Goal: Task Accomplishment & Management: Complete application form

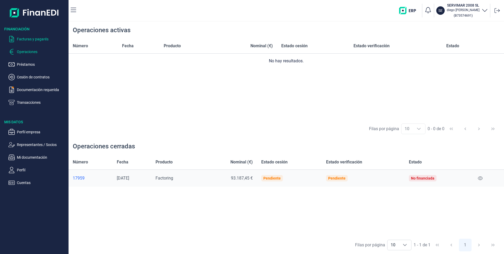
click at [39, 38] on p "Facturas y pagarés" at bounding box center [42, 39] width 50 height 6
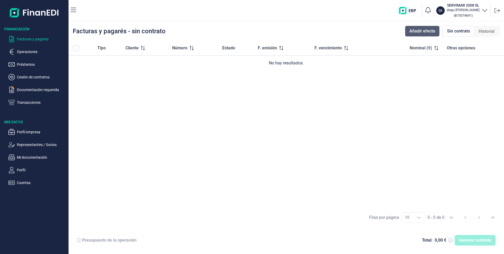
click at [427, 30] on span "Añadir efecto" at bounding box center [423, 31] width 26 height 6
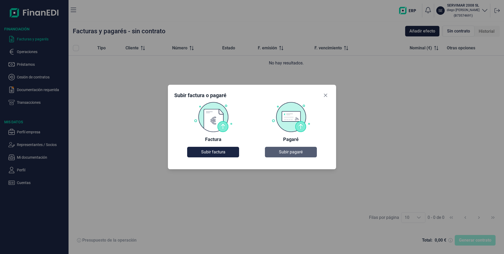
click at [294, 152] on span "Subir pagaré" at bounding box center [291, 152] width 24 height 6
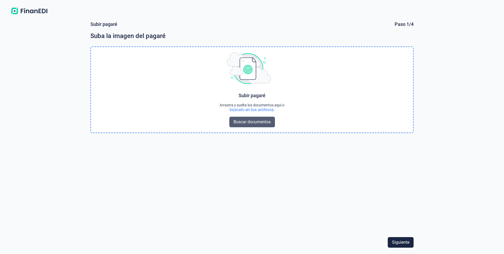
click at [253, 123] on span "Buscar documentos" at bounding box center [252, 122] width 37 height 6
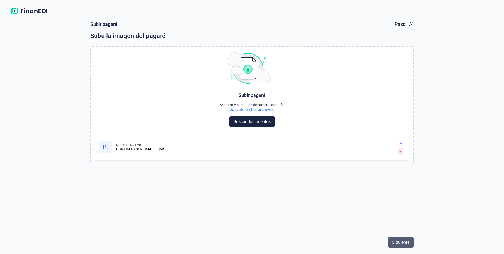
click at [403, 242] on span "Siguiente" at bounding box center [400, 242] width 17 height 6
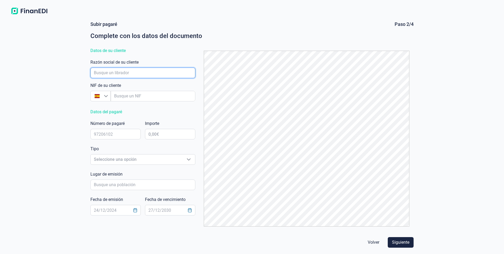
click at [123, 71] on input "empresaAutocomplete" at bounding box center [142, 73] width 105 height 11
type input "b"
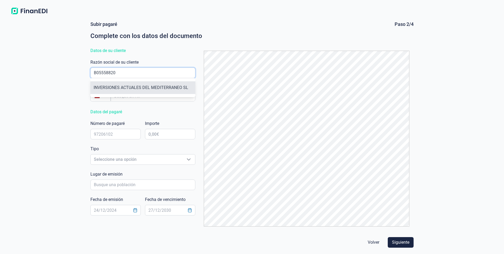
type input "B05558820"
click at [135, 89] on li "INVERSIONES ACTUALES DEL MEDITERRANEO SL" at bounding box center [142, 87] width 105 height 13
type input "B05558820"
type input "INVERSIONES ACTUALES DEL MEDITERRANEO SL"
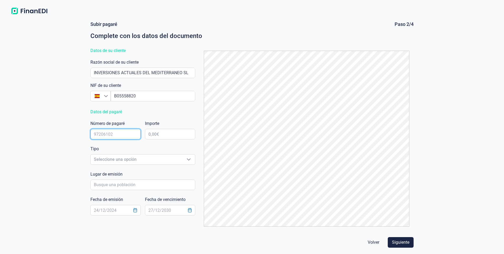
click at [112, 130] on input "text" at bounding box center [115, 134] width 50 height 11
type input "8321809"
type input "1,00 €"
type input "113.526,40 €"
click button "Volver" at bounding box center [374, 242] width 20 height 11
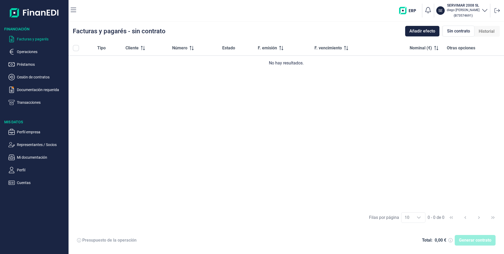
click at [33, 41] on p "Facturas y pagarés" at bounding box center [42, 39] width 50 height 6
click at [419, 29] on span "Añadir efecto" at bounding box center [423, 31] width 26 height 6
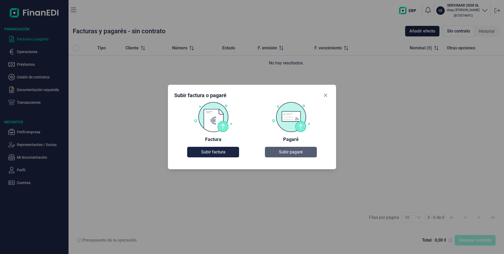
click at [291, 152] on span "Subir pagaré" at bounding box center [291, 152] width 24 height 6
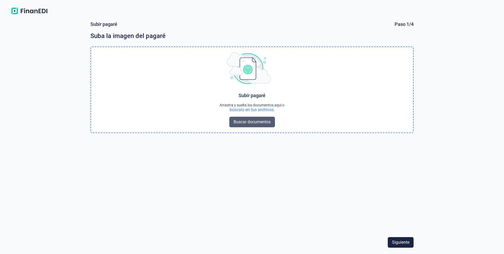
click at [257, 122] on span "Buscar documentos" at bounding box center [252, 122] width 37 height 6
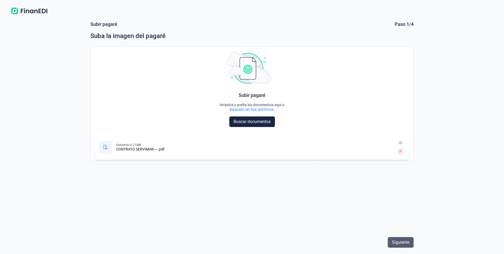
click at [404, 243] on span "Siguiente" at bounding box center [400, 242] width 17 height 6
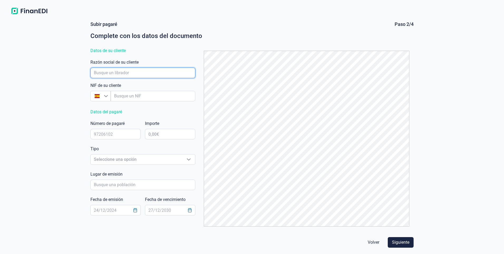
click at [127, 74] on input "empresaAutocomplete" at bounding box center [142, 73] width 105 height 11
click at [128, 72] on input "empresaAutocomplete" at bounding box center [142, 73] width 105 height 11
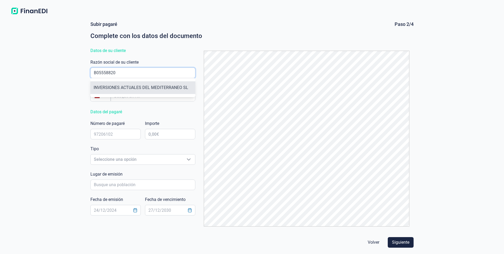
type input "B05558820"
drag, startPoint x: 158, startPoint y: 89, endPoint x: 149, endPoint y: 92, distance: 9.8
click at [159, 89] on li "INVERSIONES ACTUALES DEL MEDITERRANEO SL" at bounding box center [142, 87] width 105 height 13
type input "B05558820"
type input "INVERSIONES ACTUALES DEL MEDITERRANEO SL"
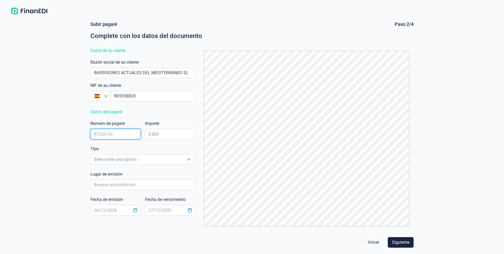
click at [118, 134] on input "text" at bounding box center [115, 134] width 50 height 11
type input "8321809"
type input "113.526,43 €"
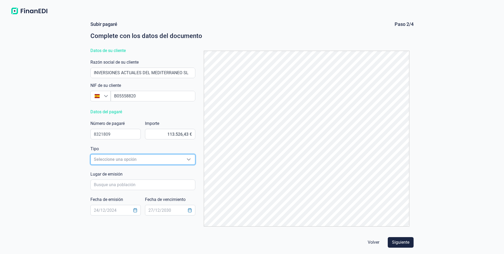
click at [131, 161] on span "Seleccione una opción" at bounding box center [137, 159] width 92 height 10
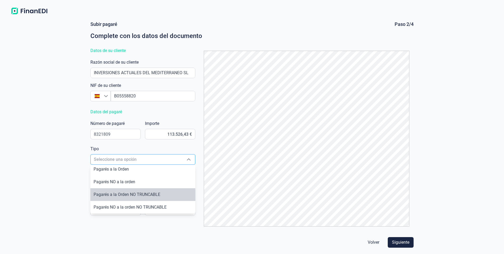
scroll to position [0, 0]
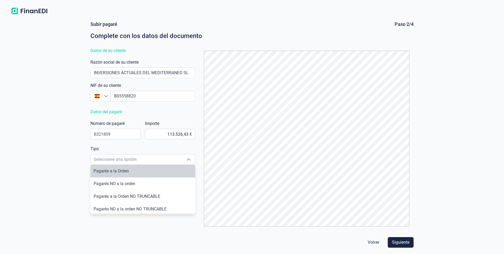
click at [123, 145] on div "[PERSON_NAME] Paso 2/4 Complete con los datos del documento Datos de su cliente…" at bounding box center [252, 125] width 328 height 209
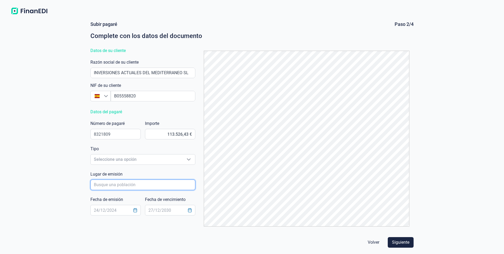
click at [109, 184] on input "poblacionAutocomplete" at bounding box center [142, 184] width 105 height 11
click at [119, 160] on span "Seleccione una opción" at bounding box center [137, 159] width 92 height 10
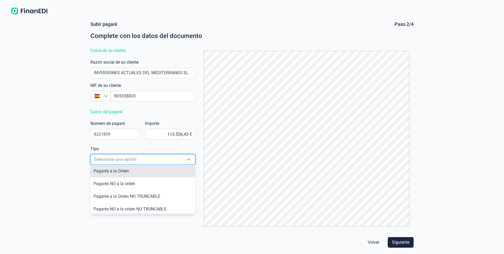
click at [120, 169] on span "Pagarés a la Orden" at bounding box center [111, 170] width 35 height 5
type input "Pagarés a la Orden"
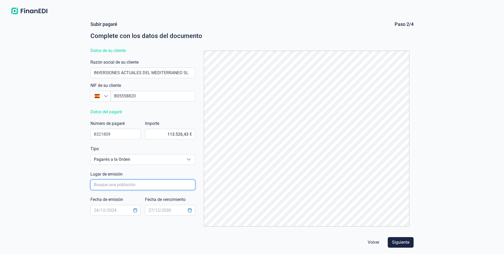
click at [107, 185] on input "poblacionAutocomplete" at bounding box center [142, 184] width 105 height 11
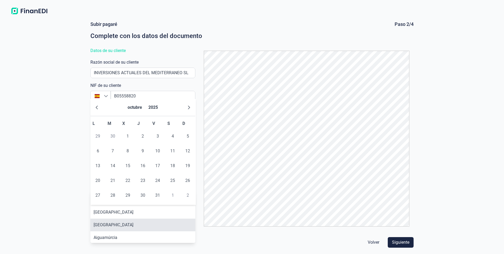
click at [115, 223] on li "[GEOGRAPHIC_DATA]" at bounding box center [142, 224] width 105 height 13
type input "[GEOGRAPHIC_DATA]"
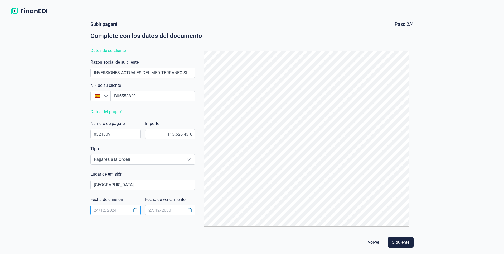
click at [119, 209] on input "text" at bounding box center [115, 210] width 50 height 11
type input "[DATE]"
click at [404, 242] on span "Siguiente" at bounding box center [400, 242] width 17 height 6
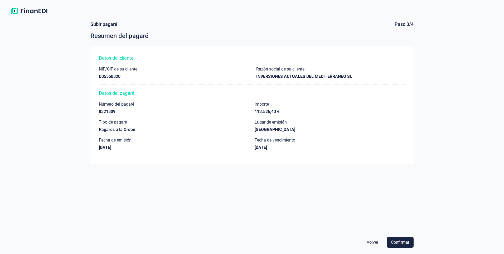
click at [370, 243] on span "Volver" at bounding box center [373, 242] width 12 height 6
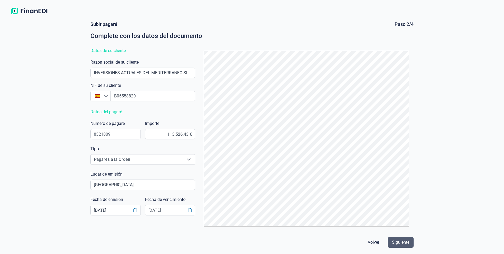
click at [401, 243] on span "Siguiente" at bounding box center [400, 242] width 17 height 6
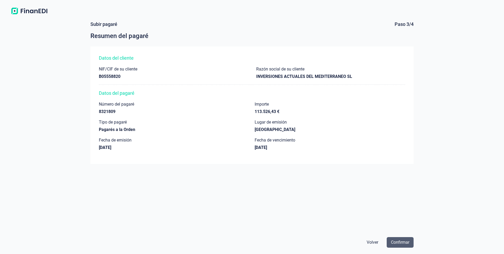
click at [402, 242] on span "Confirmar" at bounding box center [400, 242] width 18 height 6
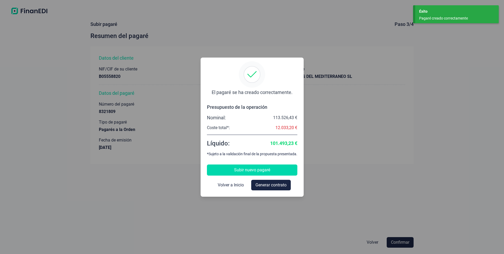
click at [271, 170] on button "Subir nuevo pagaré" at bounding box center [252, 169] width 90 height 11
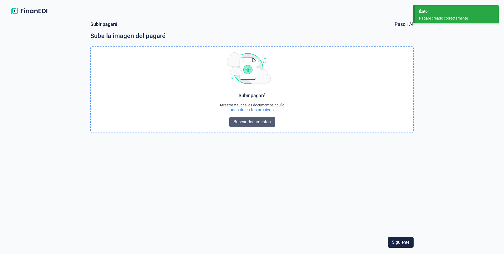
click at [258, 122] on span "Buscar documentos" at bounding box center [252, 122] width 37 height 6
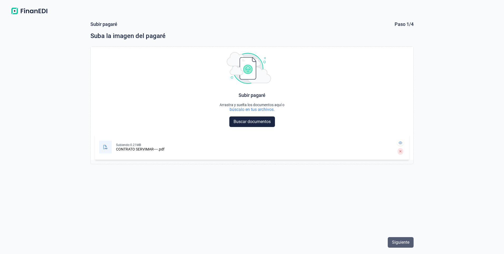
click at [404, 241] on span "Siguiente" at bounding box center [400, 242] width 17 height 6
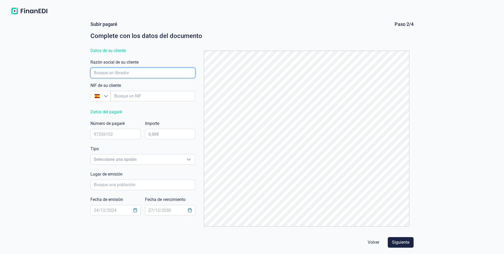
click at [125, 71] on input "empresaAutocomplete" at bounding box center [142, 73] width 105 height 11
type input "B05558820"
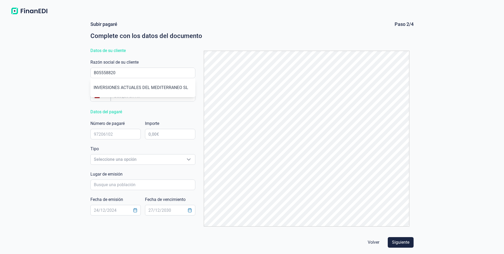
click at [137, 82] on li "INVERSIONES ACTUALES DEL MEDITERRANEO SL" at bounding box center [142, 87] width 105 height 13
type input "B05558820"
type input "INVERSIONES ACTUALES DEL MEDITERRANEO SL"
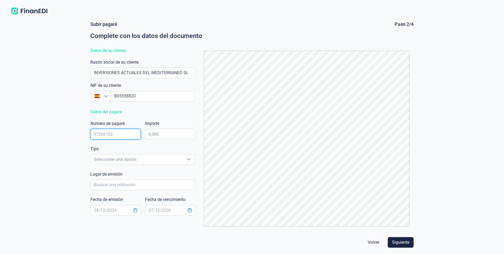
click at [110, 135] on input "text" at bounding box center [115, 134] width 50 height 11
type input "8321808"
type input "113.526,43 €"
click at [143, 159] on span "Seleccione una opción" at bounding box center [137, 159] width 92 height 10
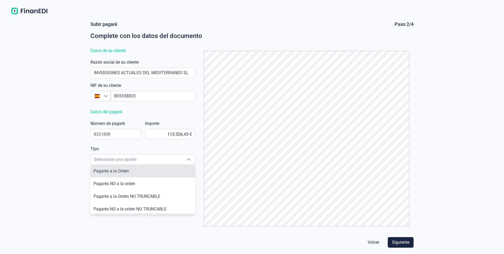
click at [130, 172] on li "Pagarés a la Orden" at bounding box center [142, 171] width 105 height 13
type input "Pagarés a la Orden"
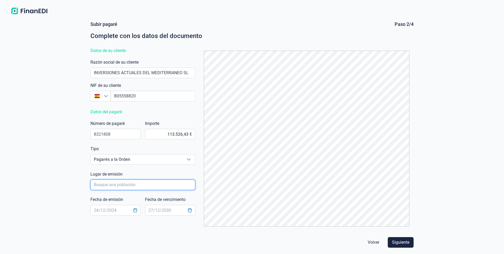
click at [114, 184] on input "poblacionAutocomplete" at bounding box center [142, 184] width 105 height 11
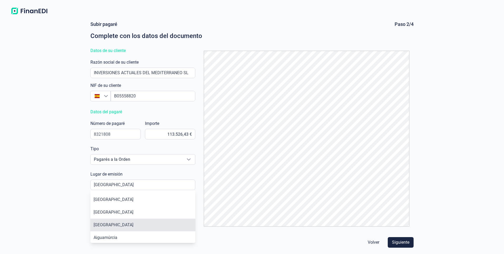
click at [110, 222] on li "[GEOGRAPHIC_DATA]" at bounding box center [142, 224] width 105 height 13
type input "[GEOGRAPHIC_DATA]"
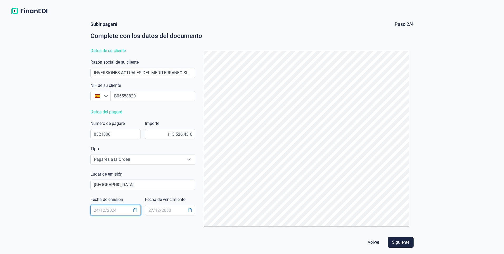
click at [116, 209] on input "text" at bounding box center [115, 210] width 50 height 11
type input "[DATE]"
click at [403, 241] on span "Siguiente" at bounding box center [400, 242] width 17 height 6
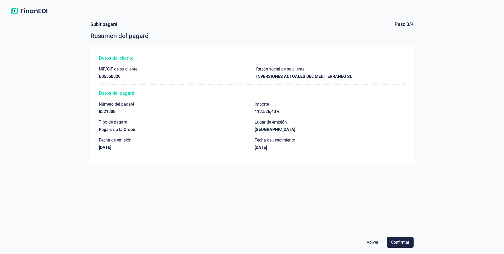
click at [403, 241] on span "Confirmar" at bounding box center [400, 242] width 18 height 6
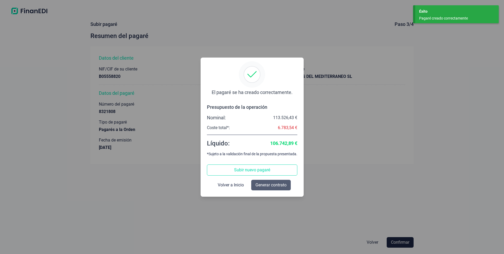
click at [272, 184] on span "Generar contrato" at bounding box center [271, 185] width 31 height 6
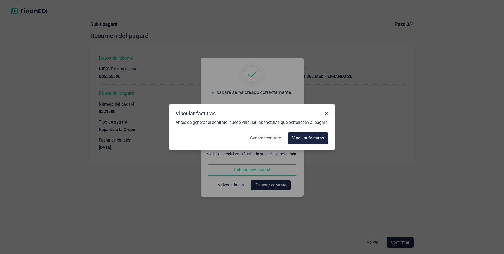
click at [272, 136] on span "Generar contrato" at bounding box center [265, 138] width 31 height 6
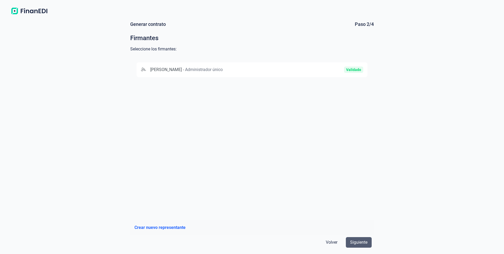
click at [362, 243] on span "Siguiente" at bounding box center [358, 242] width 17 height 6
click at [316, 67] on div "Validado" at bounding box center [326, 69] width 74 height 6
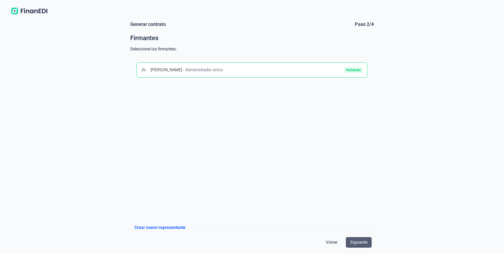
click at [362, 244] on span "Siguiente" at bounding box center [358, 242] width 17 height 6
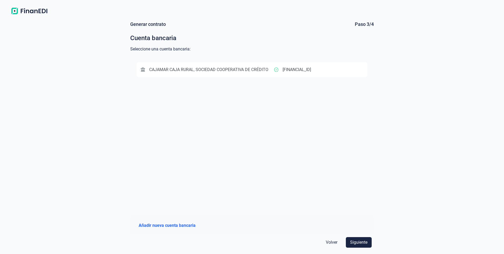
click at [265, 66] on button "CAJAMAR CAJA RURAL, SOCIEDAD COOPERATIVA DE CRÉDITO [FINANCIAL_ID]" at bounding box center [252, 69] width 231 height 15
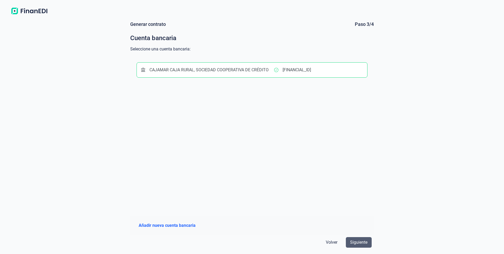
click at [350, 241] on button "Siguiente" at bounding box center [359, 242] width 26 height 11
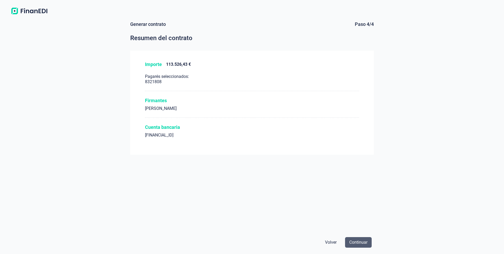
click at [358, 242] on span "Continuar" at bounding box center [359, 242] width 18 height 6
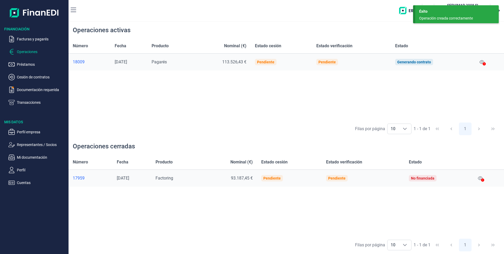
click at [485, 62] on div at bounding box center [484, 64] width 3 height 6
click at [483, 62] on icon at bounding box center [482, 62] width 5 height 4
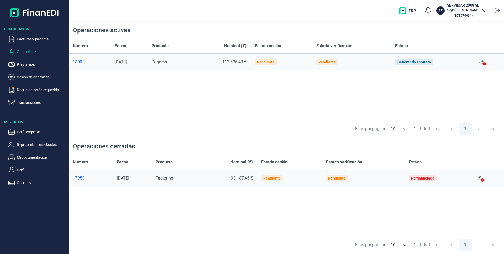
click at [79, 61] on div "18009" at bounding box center [90, 61] width 34 height 5
click at [35, 39] on p "Facturas y pagarés" at bounding box center [42, 39] width 50 height 6
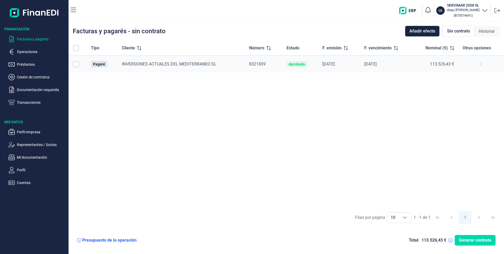
checkbox input "true"
click at [482, 64] on icon at bounding box center [481, 64] width 1 height 4
click at [464, 77] on span "Ver detalle del pagaré" at bounding box center [456, 77] width 35 height 5
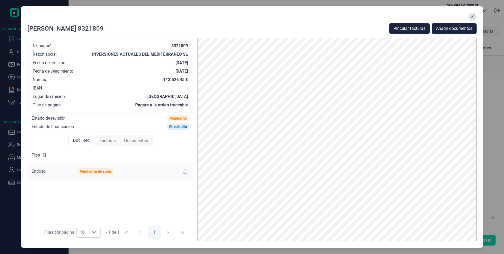
click at [472, 17] on icon "Close" at bounding box center [472, 16] width 3 height 3
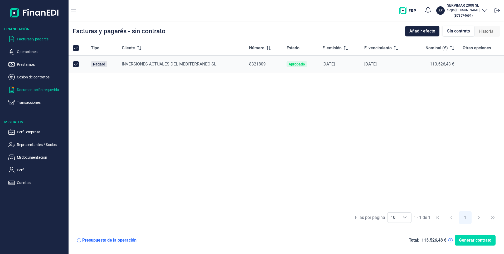
click at [29, 87] on p "Documentación requerida" at bounding box center [42, 90] width 50 height 6
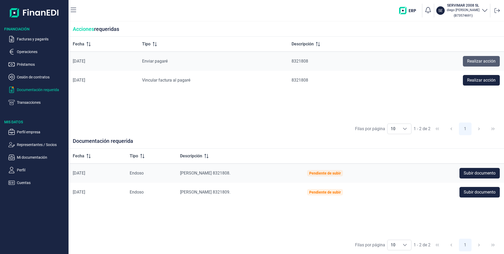
click at [485, 60] on span "Realizar acción" at bounding box center [481, 61] width 28 height 6
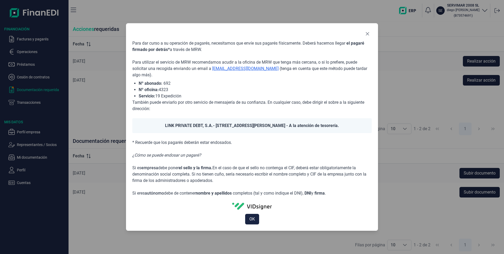
drag, startPoint x: 371, startPoint y: 35, endPoint x: 367, endPoint y: 46, distance: 11.9
click at [370, 35] on button "Close" at bounding box center [368, 34] width 8 height 8
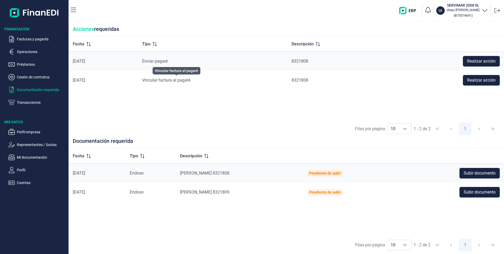
click at [171, 80] on span "Vincular factura al pagaré" at bounding box center [166, 80] width 48 height 5
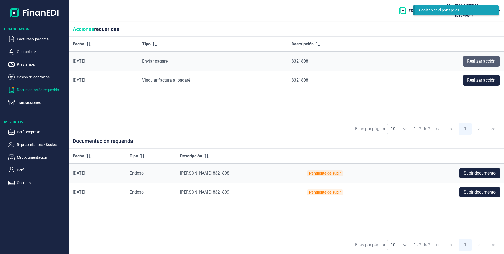
click at [484, 60] on span "Realizar acción" at bounding box center [481, 61] width 28 height 6
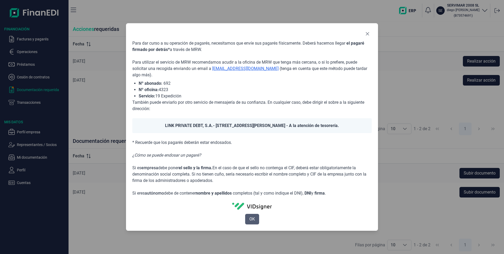
click at [251, 220] on span "OK" at bounding box center [253, 219] width 6 height 6
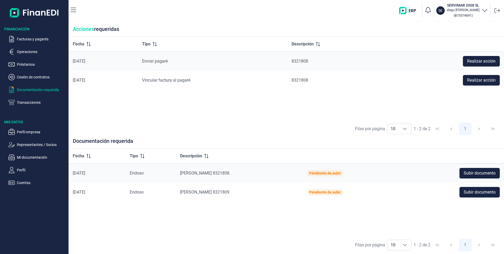
click at [21, 87] on p "Documentación requerida" at bounding box center [42, 90] width 50 height 6
click at [31, 41] on p "Facturas y pagarés" at bounding box center [42, 39] width 50 height 6
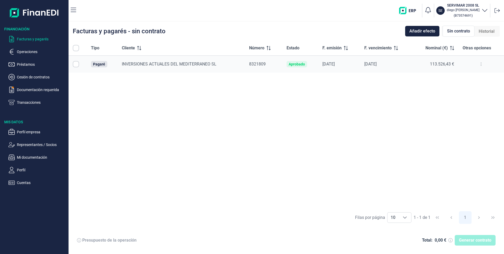
checkbox input "true"
click at [480, 63] on button at bounding box center [481, 64] width 9 height 8
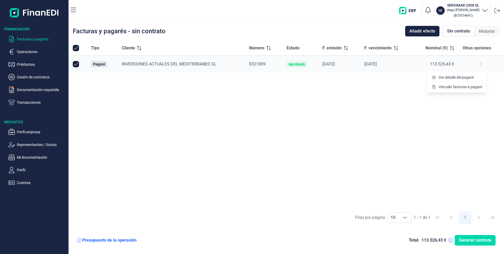
click at [365, 112] on div "Tipo Cliente Número Estado F. emisión F. vencimiento Nominal (€) Otras opciones…" at bounding box center [287, 125] width 436 height 168
click at [481, 64] on icon at bounding box center [481, 64] width 1 height 4
click at [350, 102] on div "Tipo Cliente Número Estado F. emisión F. vencimiento Nominal (€) Otras opciones…" at bounding box center [287, 125] width 436 height 168
click at [24, 39] on p "Facturas y pagarés" at bounding box center [42, 39] width 50 height 6
click at [482, 64] on button at bounding box center [481, 64] width 9 height 8
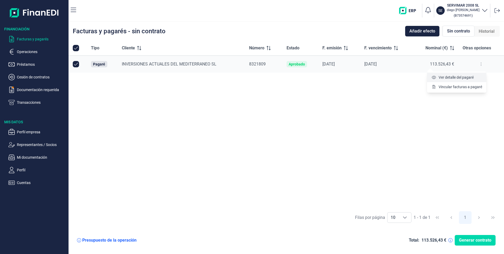
click at [454, 75] on span "Ver detalle del pagaré" at bounding box center [456, 77] width 35 height 5
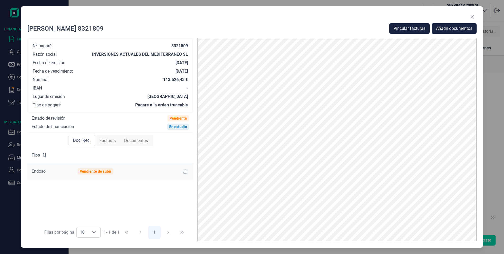
click at [109, 141] on span "Facturas" at bounding box center [107, 140] width 16 height 6
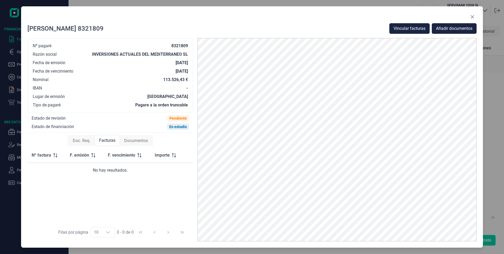
click at [84, 140] on span "Doc. Req." at bounding box center [82, 140] width 18 height 6
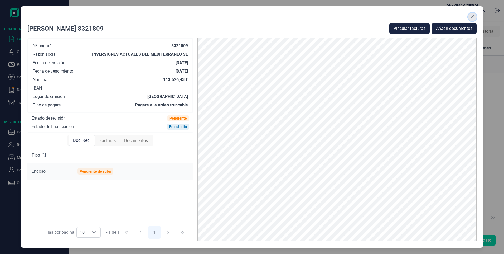
click at [473, 16] on icon "Close" at bounding box center [473, 17] width 4 height 4
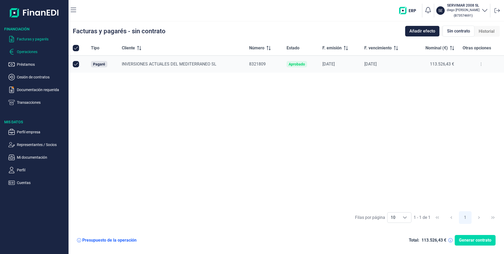
click at [26, 50] on p "Operaciones" at bounding box center [42, 52] width 50 height 6
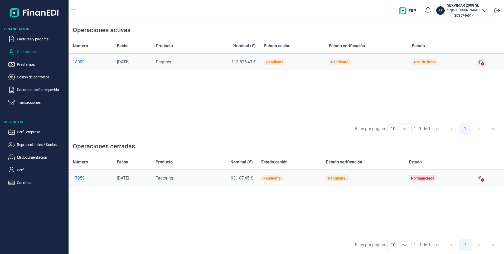
click at [482, 61] on icon at bounding box center [480, 62] width 5 height 4
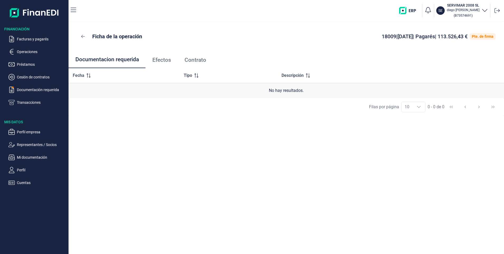
click at [156, 59] on span "Efectos" at bounding box center [161, 60] width 19 height 6
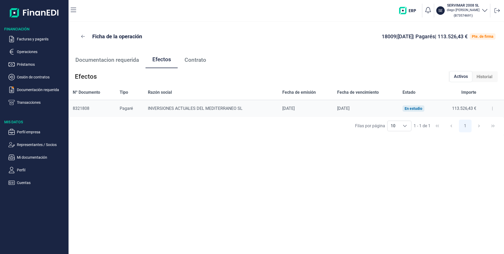
click at [196, 61] on span "Contrato" at bounding box center [196, 60] width 22 height 6
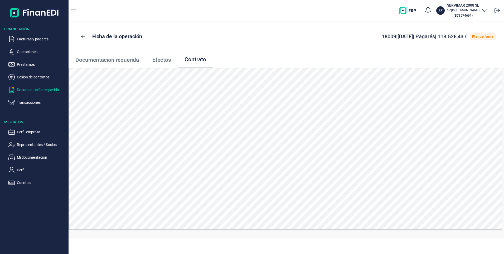
click at [34, 92] on p "Documentación requerida" at bounding box center [42, 90] width 50 height 6
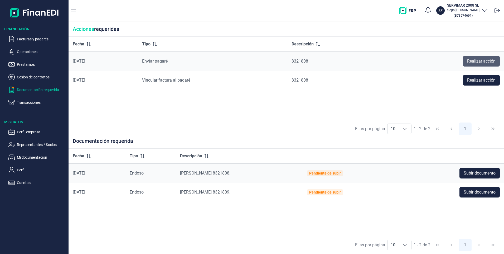
click at [485, 60] on span "Realizar acción" at bounding box center [481, 61] width 28 height 6
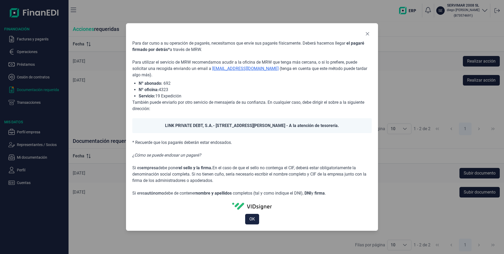
click at [254, 218] on span "OK" at bounding box center [253, 219] width 6 height 6
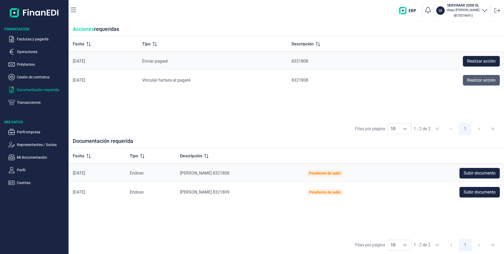
click at [477, 77] on span "Realizar acción" at bounding box center [481, 80] width 28 height 6
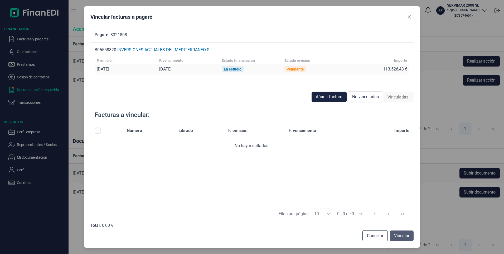
click at [403, 234] on span "Vincular" at bounding box center [401, 235] width 15 height 6
click at [408, 16] on icon "Close" at bounding box center [409, 16] width 3 height 3
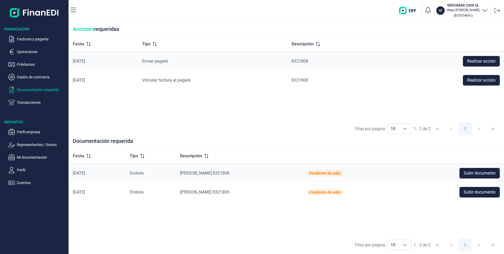
click at [39, 88] on p "Documentación requerida" at bounding box center [42, 90] width 50 height 6
click at [22, 73] on ul "Facturas y pagarés Operaciones Préstamos Cesión de contratos Documentación requ…" at bounding box center [34, 69] width 69 height 74
click at [24, 75] on p "Cesión de contratos" at bounding box center [42, 77] width 50 height 6
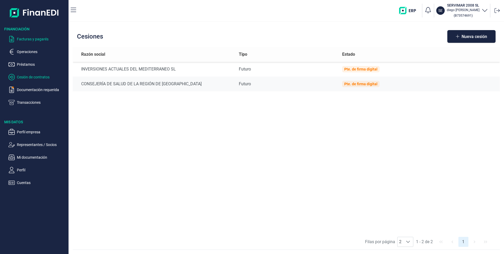
click at [28, 39] on p "Facturas y pagarés" at bounding box center [42, 39] width 50 height 6
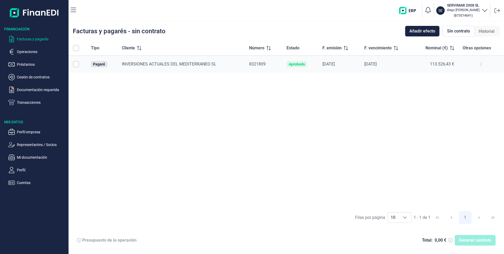
checkbox input "true"
click at [77, 64] on input "Row Unselected null" at bounding box center [76, 64] width 6 height 6
checkbox input "false"
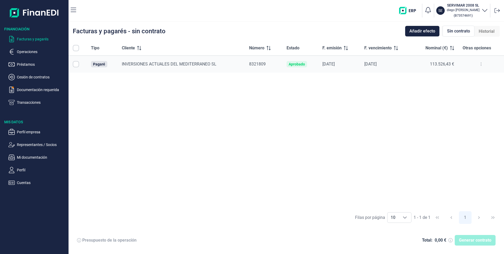
click at [79, 65] on td at bounding box center [78, 64] width 18 height 17
click at [75, 65] on input "Row Selected null" at bounding box center [76, 64] width 6 height 6
checkbox input "true"
click at [469, 243] on button "Generar contrato" at bounding box center [475, 240] width 41 height 11
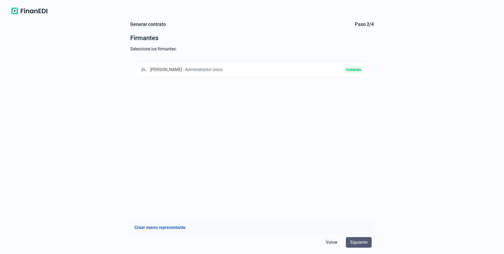
click at [365, 241] on span "Siguiente" at bounding box center [358, 242] width 17 height 6
click at [223, 70] on span "Administrador único" at bounding box center [204, 69] width 38 height 5
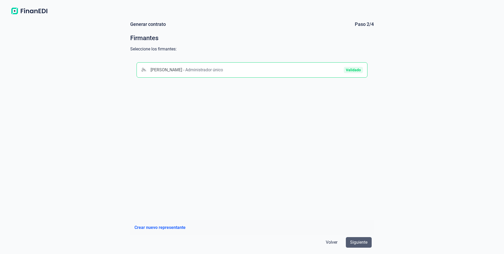
click at [358, 245] on button "Siguiente" at bounding box center [359, 242] width 26 height 11
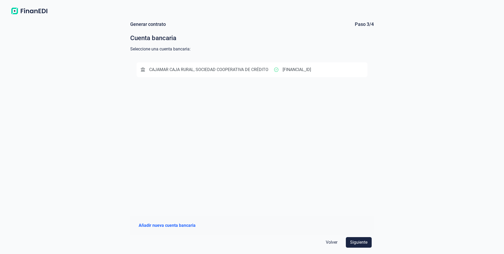
click at [255, 69] on span "CAJAMAR CAJA RURAL, SOCIEDAD COOPERATIVA DE CRÉDITO" at bounding box center [208, 69] width 119 height 5
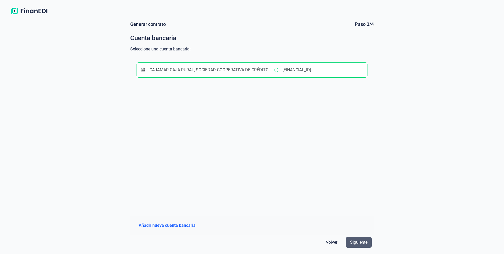
click at [360, 245] on span "Siguiente" at bounding box center [358, 242] width 17 height 6
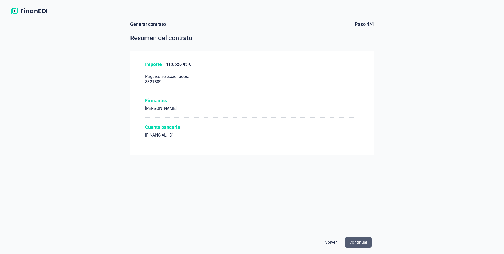
click at [363, 241] on span "Continuar" at bounding box center [359, 242] width 18 height 6
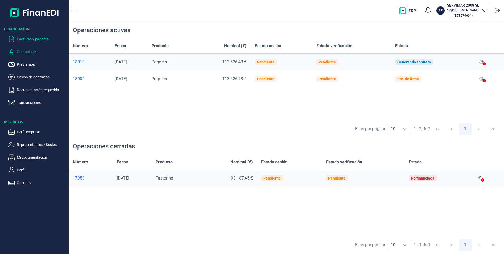
click at [35, 39] on p "Facturas y pagarés" at bounding box center [42, 39] width 50 height 6
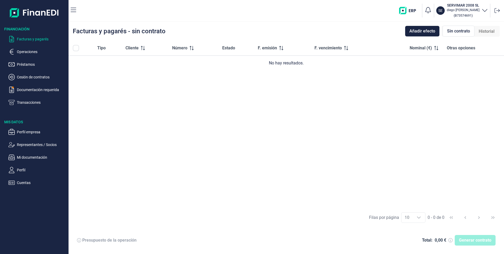
click at [26, 36] on p "Facturas y pagarés" at bounding box center [42, 39] width 50 height 6
click at [27, 51] on p "Operaciones" at bounding box center [42, 52] width 50 height 6
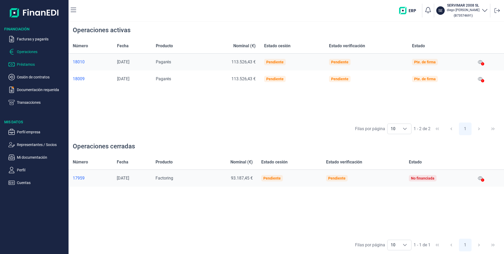
click at [27, 66] on p "Préstamos" at bounding box center [42, 64] width 50 height 6
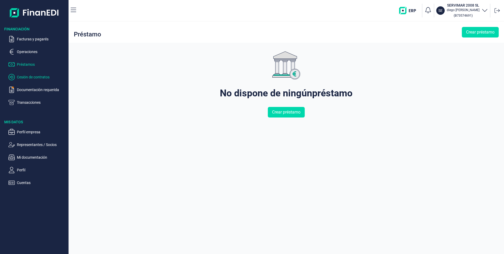
click at [29, 76] on p "Cesión de contratos" at bounding box center [42, 77] width 50 height 6
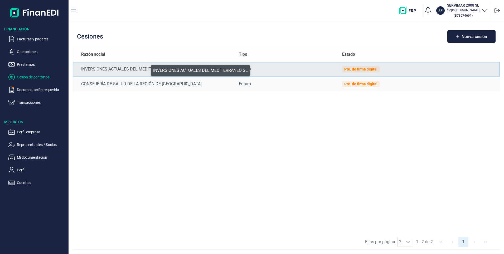
click at [147, 69] on div "INVERSIONES ACTUALES DEL MEDITERRANEO SL" at bounding box center [155, 69] width 149 height 6
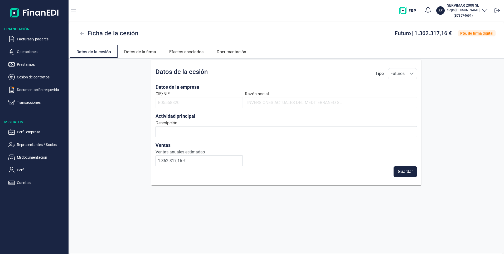
click at [142, 52] on link "Datos de la firma" at bounding box center [140, 51] width 45 height 13
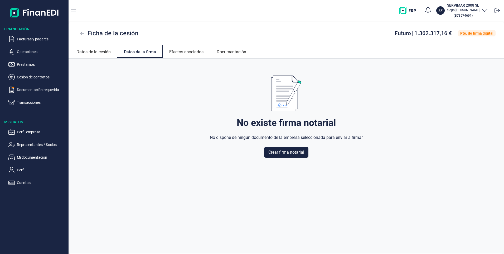
click at [191, 52] on link "Efectos asociados" at bounding box center [186, 51] width 47 height 13
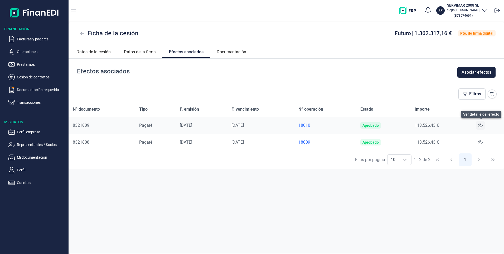
click at [482, 124] on icon at bounding box center [480, 125] width 5 height 4
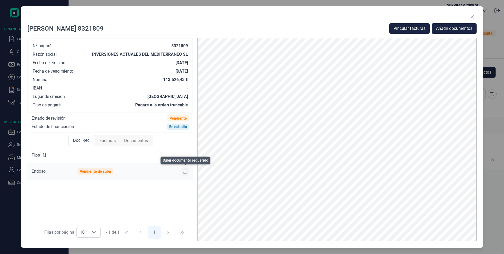
click at [186, 170] on icon at bounding box center [185, 171] width 4 height 4
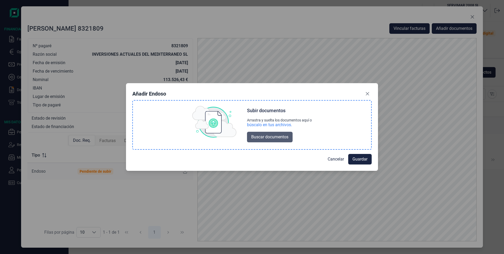
click at [267, 137] on span "Buscar documentos" at bounding box center [269, 137] width 37 height 6
click at [336, 160] on span "Cancelar" at bounding box center [336, 159] width 16 height 6
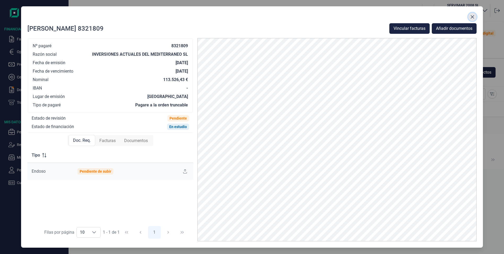
click at [474, 16] on icon "Close" at bounding box center [472, 16] width 3 height 3
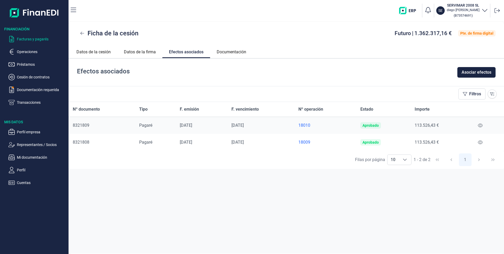
click at [40, 38] on p "Facturas y pagarés" at bounding box center [42, 39] width 50 height 6
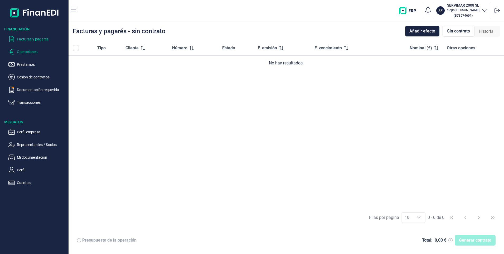
click at [28, 53] on p "Operaciones" at bounding box center [42, 52] width 50 height 6
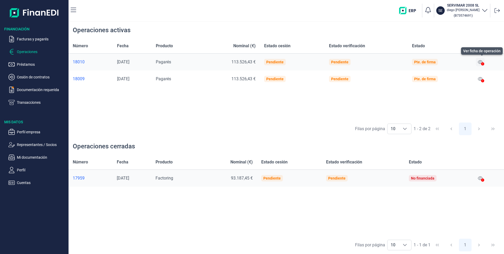
click at [481, 61] on icon at bounding box center [480, 62] width 5 height 4
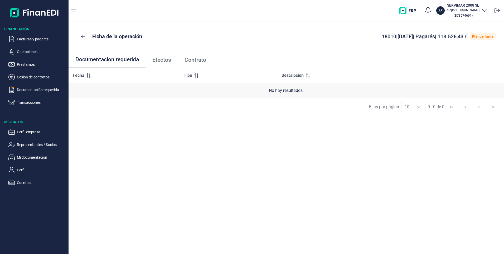
click at [158, 59] on span "Efectos" at bounding box center [161, 60] width 19 height 6
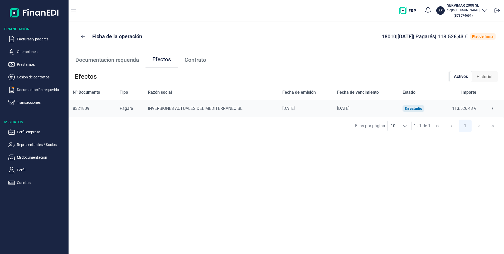
click at [492, 109] on icon at bounding box center [492, 108] width 1 height 4
click at [480, 122] on span "Detalles efecto" at bounding box center [475, 121] width 24 height 5
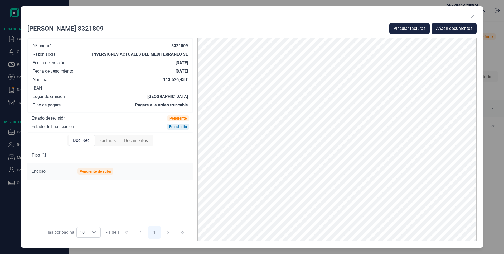
click at [473, 16] on icon "Close" at bounding box center [473, 17] width 4 height 4
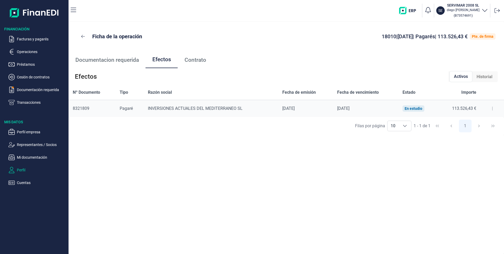
click at [26, 170] on p "Perfil" at bounding box center [42, 170] width 50 height 6
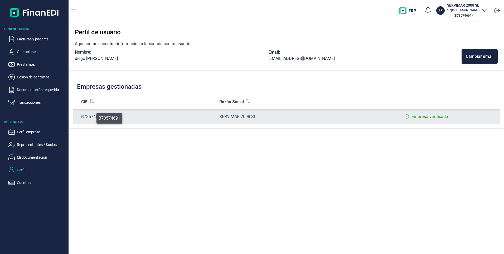
click at [93, 117] on div "B73574691" at bounding box center [146, 116] width 130 height 6
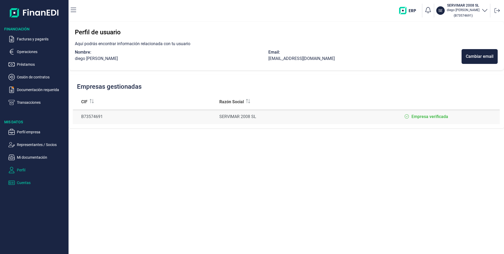
click at [25, 183] on p "Cuentas" at bounding box center [42, 182] width 50 height 6
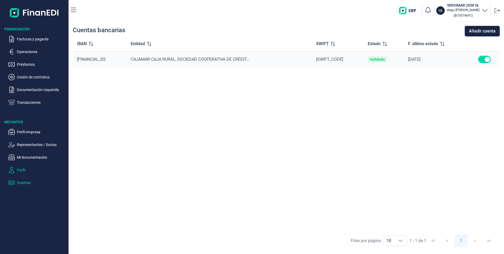
click at [24, 169] on p "Perfil" at bounding box center [42, 170] width 50 height 6
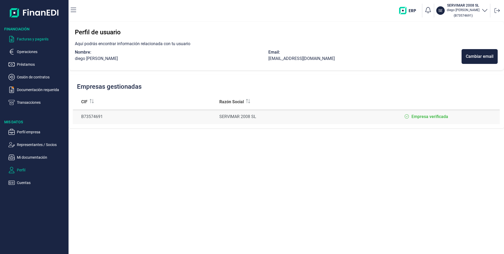
click at [42, 39] on p "Facturas y pagarés" at bounding box center [42, 39] width 50 height 6
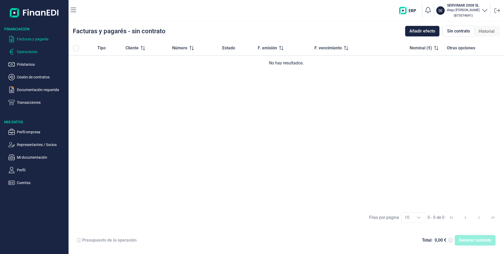
click at [32, 51] on p "Operaciones" at bounding box center [42, 52] width 50 height 6
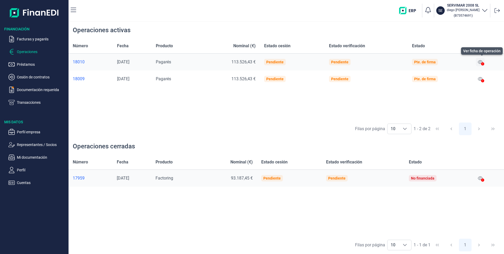
click at [481, 62] on icon at bounding box center [480, 62] width 5 height 4
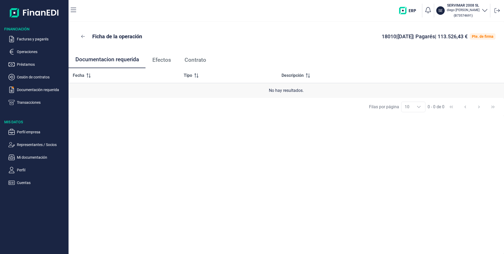
click at [166, 59] on span "Efectos" at bounding box center [161, 60] width 19 height 6
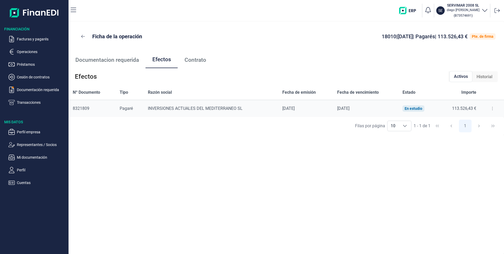
click at [219, 111] on div "INVERSIONES ACTUALES DEL MEDITERRANEO SL" at bounding box center [211, 108] width 126 height 5
click at [98, 58] on span "Documentacion requerida" at bounding box center [107, 60] width 64 height 6
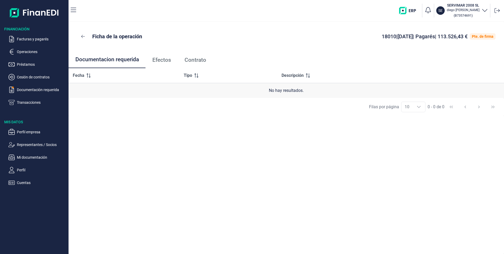
click at [191, 60] on span "Contrato" at bounding box center [196, 60] width 22 height 6
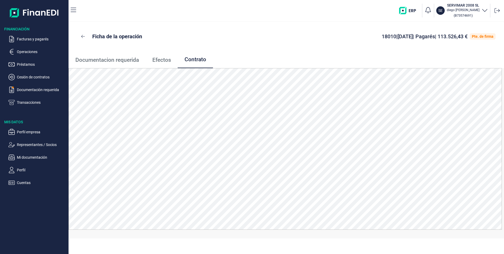
click at [96, 59] on span "Documentacion requerida" at bounding box center [107, 60] width 64 height 6
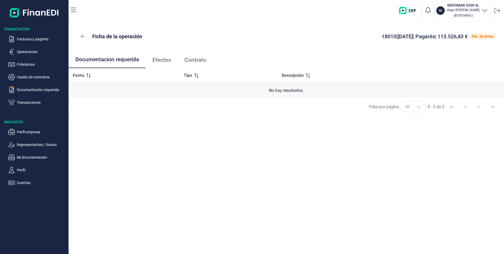
click at [196, 59] on span "Contrato" at bounding box center [196, 60] width 22 height 6
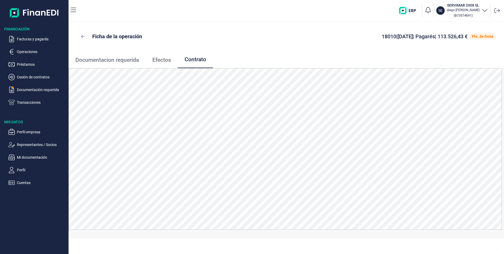
click at [108, 61] on span "Documentacion requerida" at bounding box center [107, 60] width 64 height 6
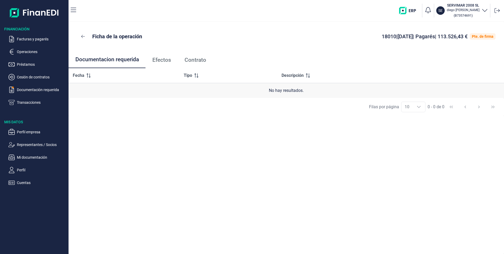
click at [157, 62] on span "Efectos" at bounding box center [161, 60] width 19 height 6
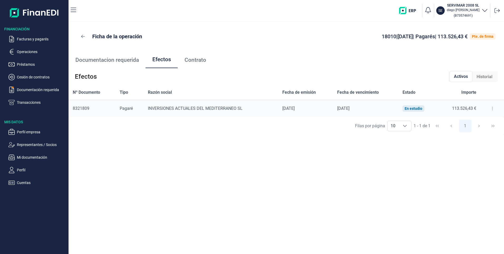
click at [197, 61] on span "Contrato" at bounding box center [196, 60] width 22 height 6
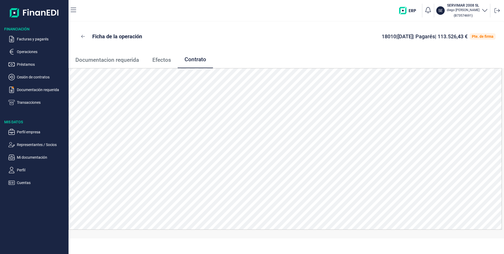
click at [165, 60] on span "Efectos" at bounding box center [161, 60] width 19 height 6
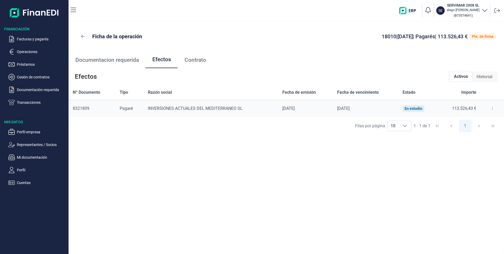
click at [199, 59] on span "Contrato" at bounding box center [196, 60] width 22 height 6
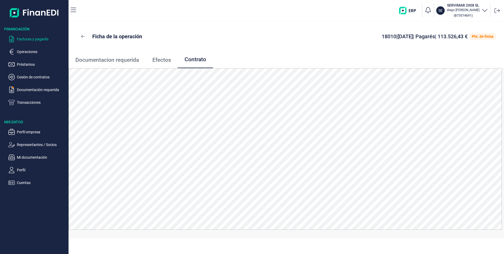
click at [32, 38] on p "Facturas y pagarés" at bounding box center [42, 39] width 50 height 6
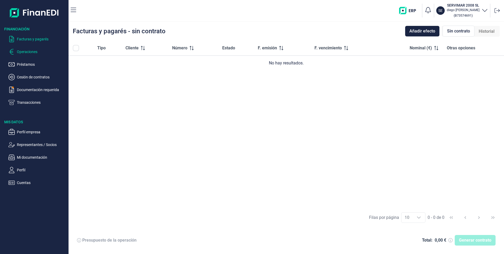
click at [27, 51] on p "Operaciones" at bounding box center [42, 52] width 50 height 6
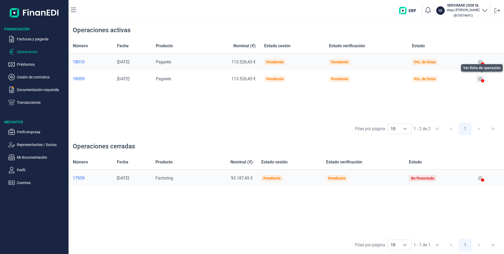
click at [481, 79] on icon at bounding box center [480, 79] width 5 height 4
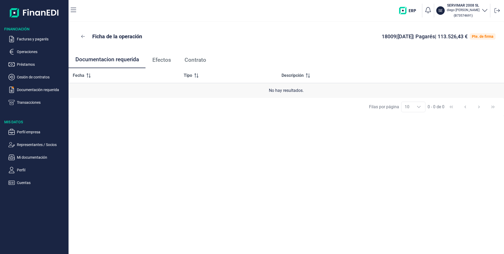
click at [192, 60] on span "Contrato" at bounding box center [196, 60] width 22 height 6
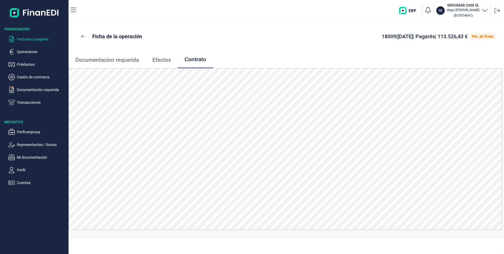
click at [29, 37] on p "Facturas y pagarés" at bounding box center [42, 39] width 50 height 6
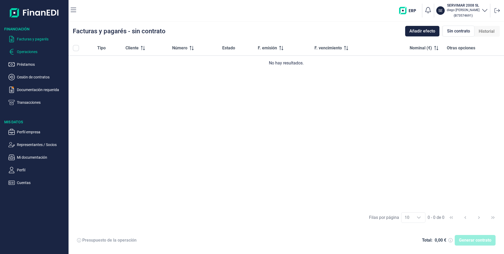
click at [30, 54] on p "Operaciones" at bounding box center [42, 52] width 50 height 6
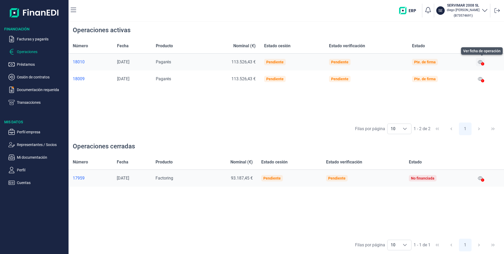
click at [481, 63] on icon at bounding box center [480, 62] width 5 height 4
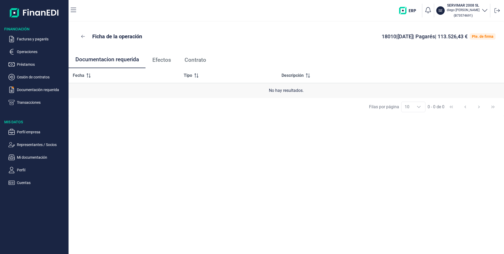
click at [195, 63] on span "Contrato" at bounding box center [196, 60] width 22 height 6
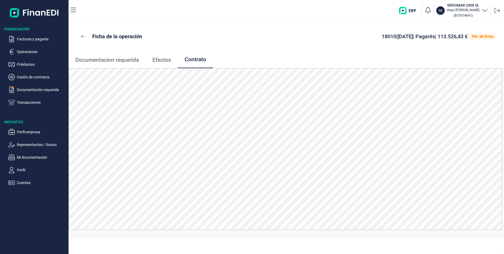
click at [114, 60] on span "Documentacion requerida" at bounding box center [107, 60] width 64 height 6
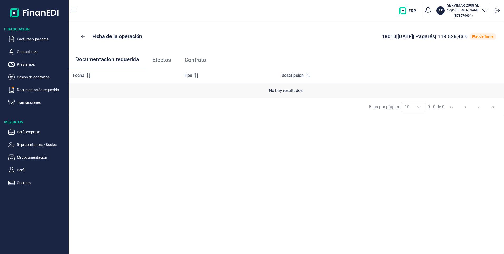
click at [162, 59] on span "Efectos" at bounding box center [161, 60] width 19 height 6
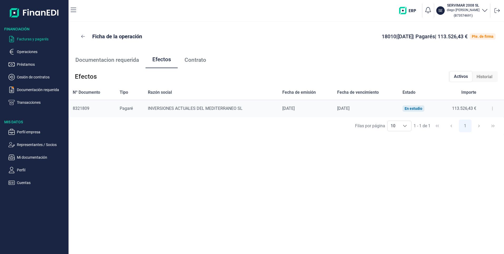
click at [36, 36] on p "Facturas y pagarés" at bounding box center [42, 39] width 50 height 6
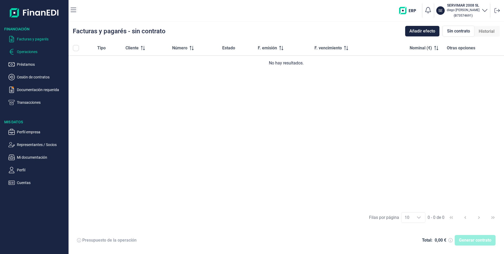
click at [37, 50] on p "Operaciones" at bounding box center [42, 52] width 50 height 6
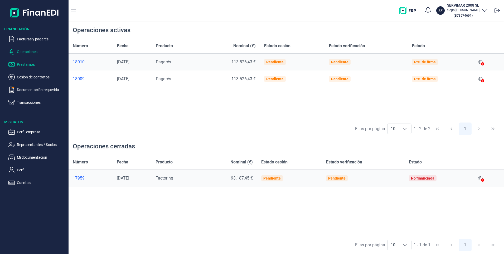
click at [32, 65] on p "Préstamos" at bounding box center [42, 64] width 50 height 6
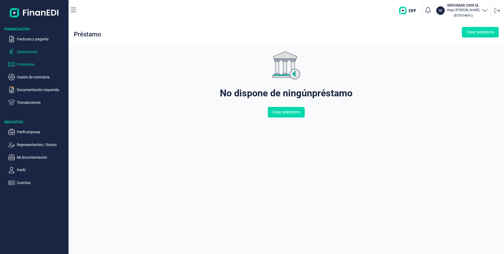
click at [31, 51] on p "Operaciones" at bounding box center [42, 52] width 50 height 6
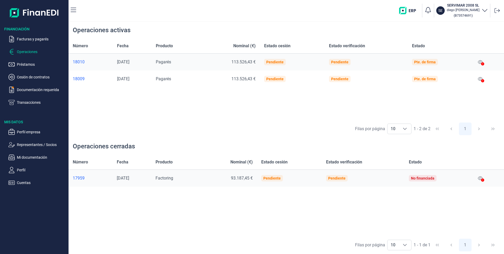
click at [36, 42] on ul "Facturas y pagarés Operaciones Préstamos Cesión de contratos Documentación requ…" at bounding box center [34, 69] width 69 height 74
click at [80, 62] on div "18010" at bounding box center [91, 61] width 36 height 5
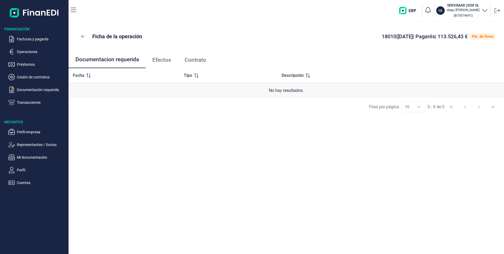
click at [165, 58] on span "Efectos" at bounding box center [161, 60] width 19 height 6
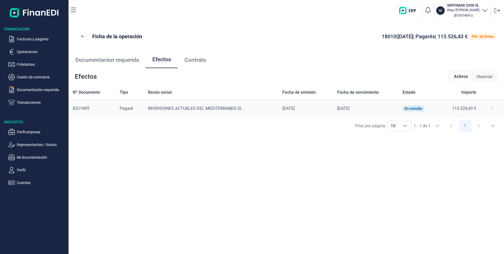
click at [492, 107] on icon at bounding box center [492, 108] width 1 height 4
click at [471, 132] on span "Descargar efecto" at bounding box center [477, 130] width 28 height 5
click at [492, 107] on icon at bounding box center [492, 108] width 1 height 4
click at [466, 122] on span "Detalles efecto" at bounding box center [475, 121] width 24 height 5
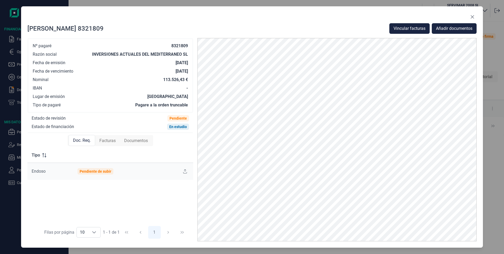
click at [106, 142] on span "Facturas" at bounding box center [107, 140] width 16 height 6
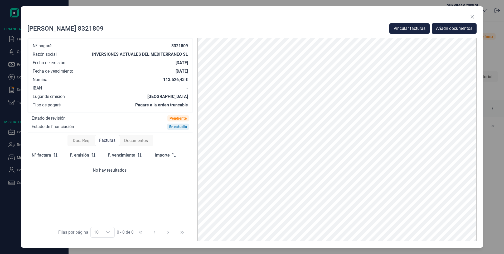
click at [138, 140] on span "Documentos" at bounding box center [136, 140] width 24 height 6
click at [113, 139] on span "Facturas" at bounding box center [107, 140] width 16 height 6
click at [84, 141] on span "Doc. Req." at bounding box center [82, 140] width 18 height 6
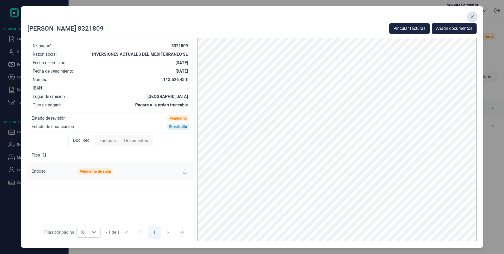
click at [471, 20] on button "Close" at bounding box center [472, 17] width 8 height 8
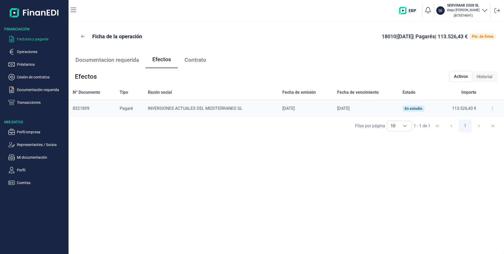
click at [39, 38] on p "Facturas y pagarés" at bounding box center [42, 39] width 50 height 6
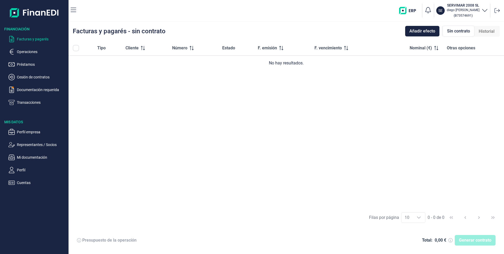
click at [30, 34] on ul "Facturas y pagarés Operaciones Préstamos Cesión de contratos Documentación requ…" at bounding box center [34, 69] width 69 height 74
click at [33, 37] on p "Facturas y pagarés" at bounding box center [42, 39] width 50 height 6
click at [30, 51] on p "Operaciones" at bounding box center [42, 52] width 50 height 6
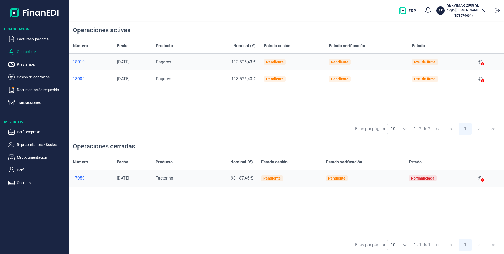
click at [81, 63] on div "18010" at bounding box center [91, 61] width 36 height 5
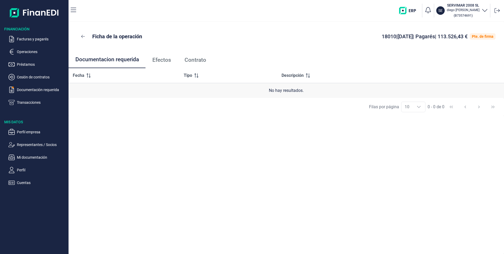
click at [193, 57] on span "Contrato" at bounding box center [196, 60] width 22 height 6
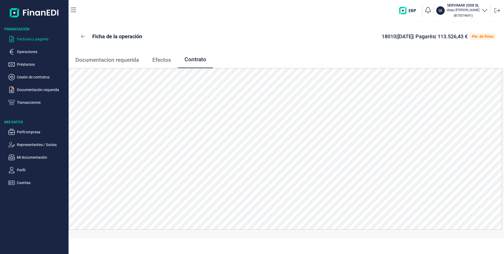
click at [33, 38] on p "Facturas y pagarés" at bounding box center [42, 39] width 50 height 6
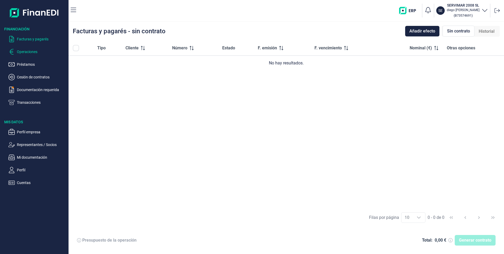
click at [30, 51] on p "Operaciones" at bounding box center [42, 52] width 50 height 6
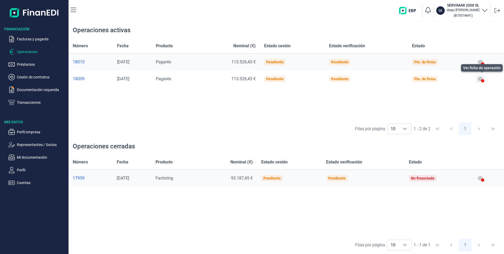
click at [480, 78] on icon at bounding box center [480, 79] width 5 height 4
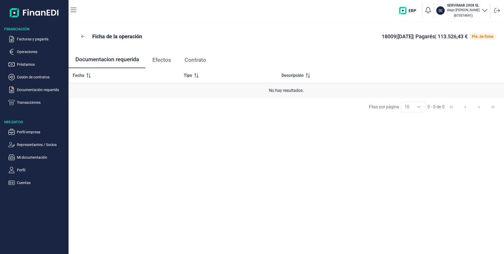
click at [185, 60] on span "Contrato" at bounding box center [196, 60] width 22 height 6
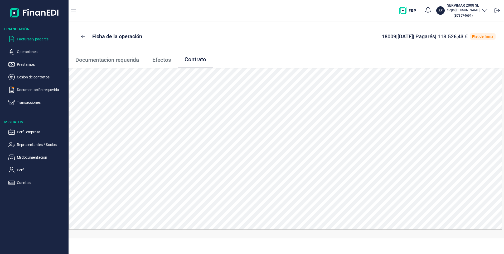
click at [39, 37] on p "Facturas y pagarés" at bounding box center [42, 39] width 50 height 6
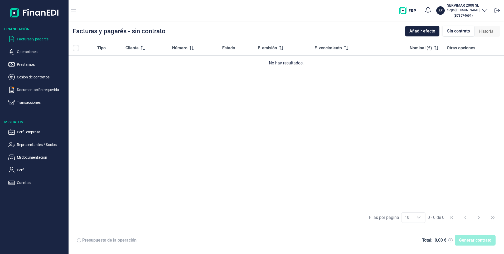
click at [40, 39] on p "Facturas y pagarés" at bounding box center [42, 39] width 50 height 6
click at [29, 49] on p "Operaciones" at bounding box center [42, 52] width 50 height 6
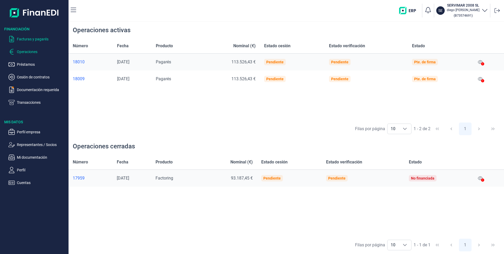
click at [36, 39] on p "Facturas y pagarés" at bounding box center [42, 39] width 50 height 6
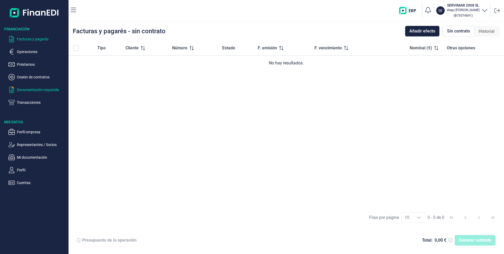
click at [28, 92] on p "Documentación requerida" at bounding box center [42, 90] width 50 height 6
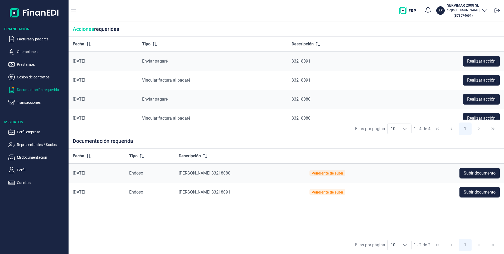
scroll to position [8, 0]
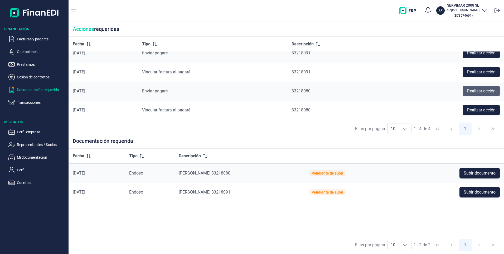
click at [476, 91] on span "Realizar acción" at bounding box center [481, 91] width 28 height 6
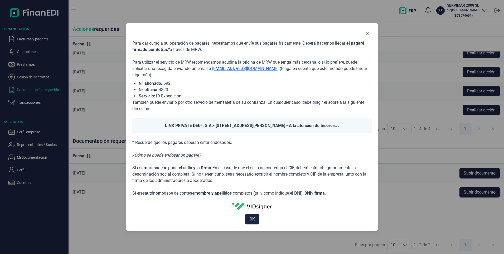
click at [372, 35] on div "Para dar curso a su operación de pagarés, necesitamos que envíe sus pagarés fís…" at bounding box center [252, 126] width 252 height 207
click at [369, 34] on icon "Close" at bounding box center [368, 34] width 4 height 4
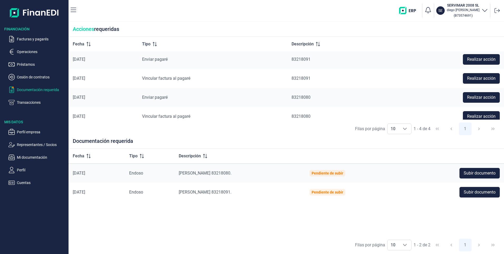
scroll to position [0, 0]
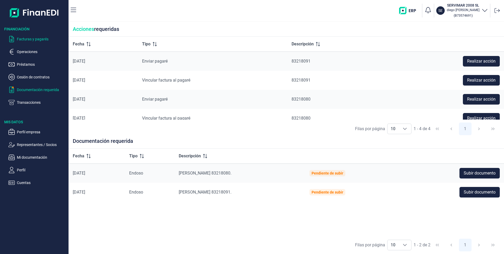
click at [35, 36] on p "Facturas y pagarés" at bounding box center [42, 39] width 50 height 6
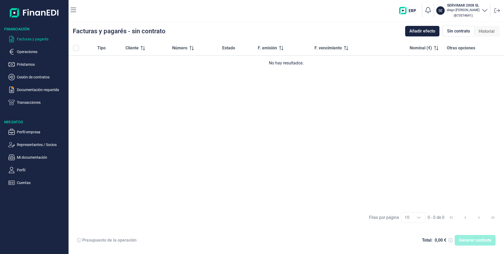
click at [39, 37] on p "Facturas y pagarés" at bounding box center [42, 39] width 50 height 6
click at [28, 51] on p "Operaciones" at bounding box center [42, 52] width 50 height 6
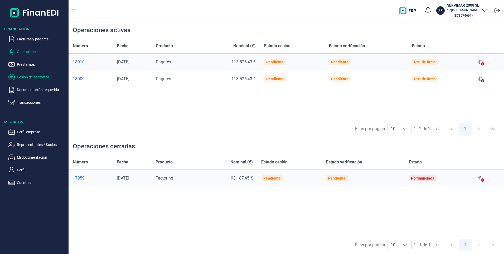
click at [29, 75] on p "Cesión de contratos" at bounding box center [42, 77] width 50 height 6
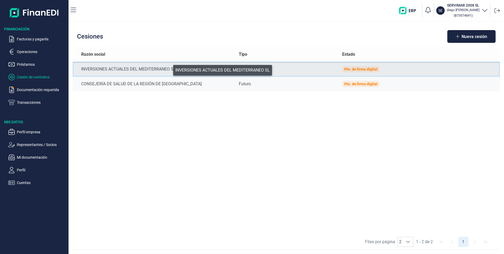
click at [170, 69] on div "INVERSIONES ACTUALES DEL MEDITERRANEO SL" at bounding box center [155, 69] width 149 height 6
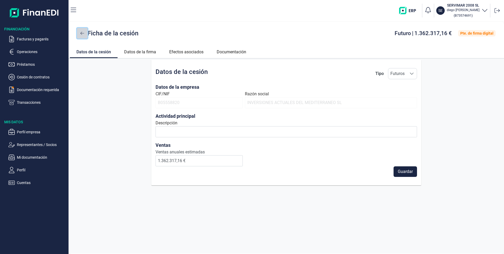
click at [79, 34] on button at bounding box center [82, 33] width 11 height 11
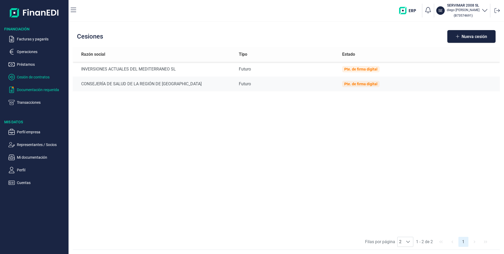
click at [31, 89] on p "Documentación requerida" at bounding box center [42, 90] width 50 height 6
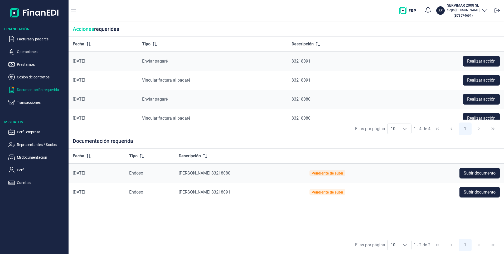
scroll to position [8, 0]
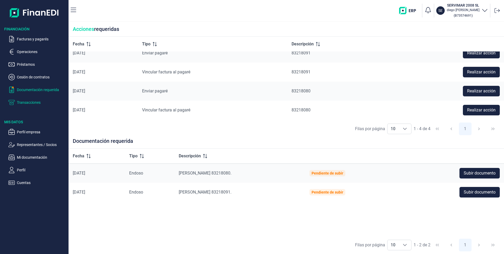
click at [29, 102] on p "Transacciones" at bounding box center [42, 102] width 50 height 6
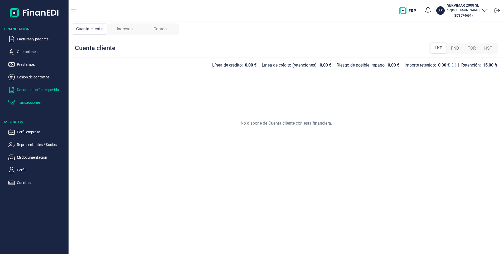
click at [34, 88] on p "Documentación requerida" at bounding box center [42, 90] width 50 height 6
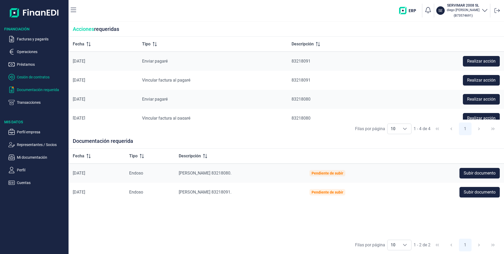
click at [38, 75] on p "Cesión de contratos" at bounding box center [42, 77] width 50 height 6
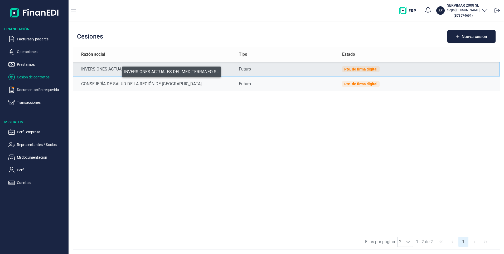
click at [118, 70] on div "INVERSIONES ACTUALES DEL MEDITERRANEO SL" at bounding box center [155, 69] width 149 height 6
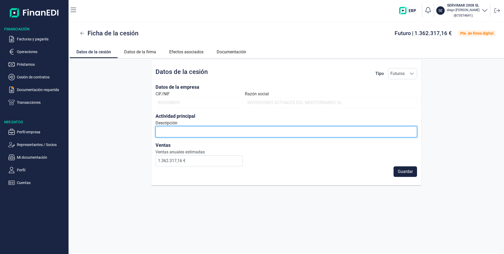
click at [191, 129] on input "Descripción" at bounding box center [287, 131] width 262 height 11
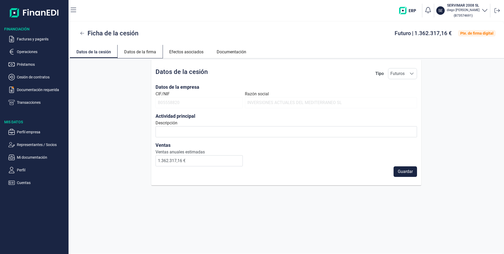
click at [144, 49] on link "Datos de la firma" at bounding box center [140, 51] width 45 height 13
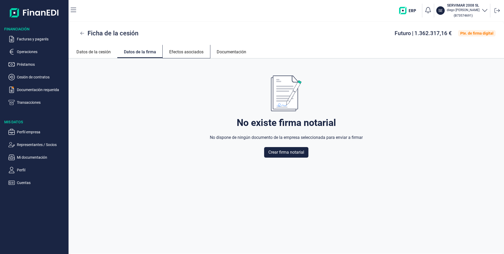
click at [188, 55] on link "Efectos asociados" at bounding box center [186, 51] width 47 height 13
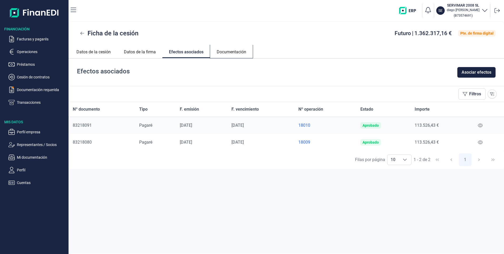
click at [229, 50] on link "Documentación" at bounding box center [231, 51] width 43 height 13
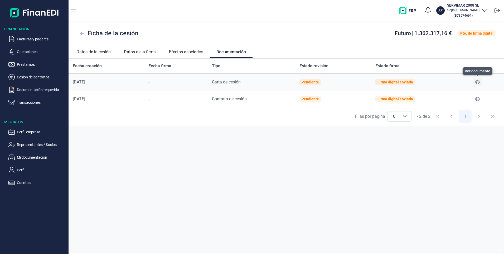
click at [480, 81] on button at bounding box center [477, 82] width 9 height 8
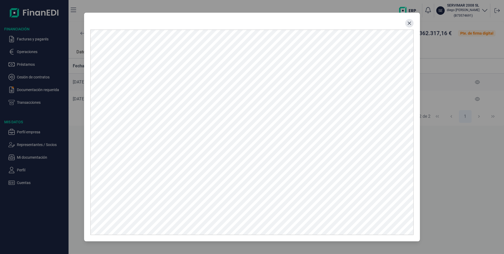
click at [408, 23] on icon "Close" at bounding box center [410, 23] width 4 height 4
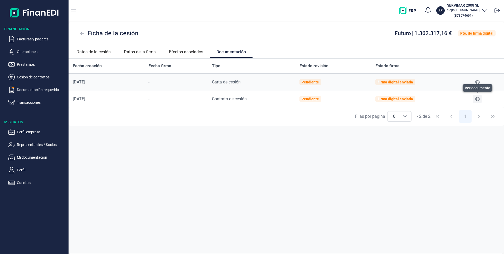
click at [479, 98] on icon at bounding box center [477, 99] width 5 height 4
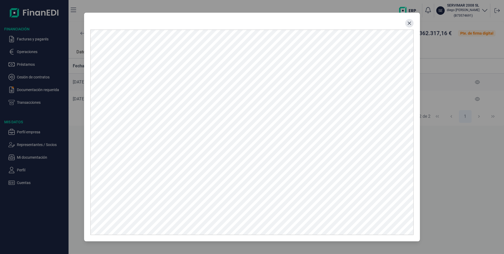
click at [410, 23] on icon "Close" at bounding box center [410, 23] width 4 height 4
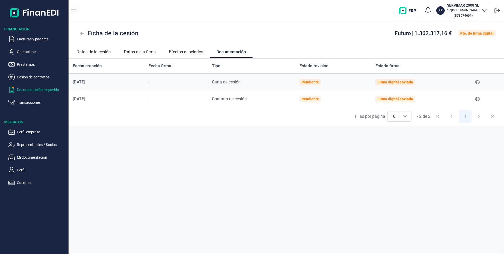
click at [35, 91] on p "Documentación requerida" at bounding box center [42, 90] width 50 height 6
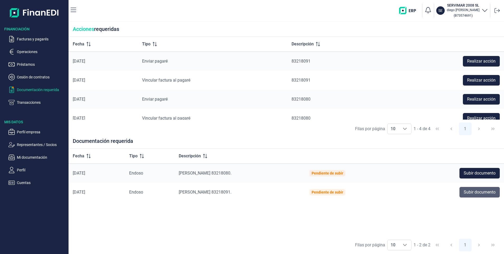
click at [485, 192] on span "Subir documento" at bounding box center [480, 192] width 32 height 6
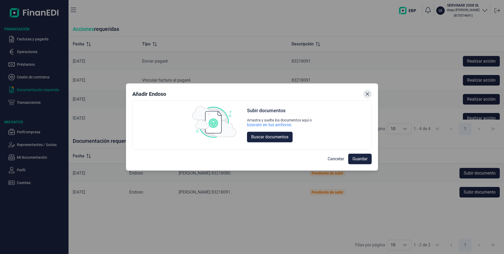
click at [367, 94] on icon "Close" at bounding box center [367, 93] width 3 height 3
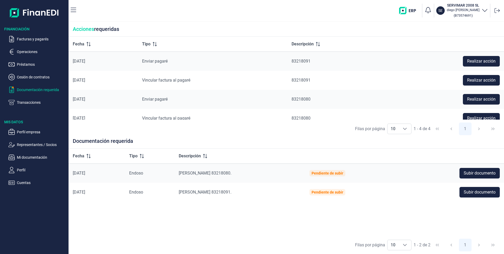
scroll to position [8, 0]
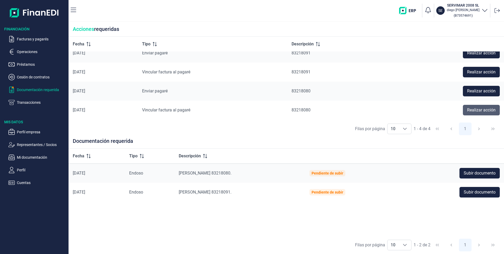
click at [473, 111] on span "Realizar acción" at bounding box center [481, 110] width 28 height 6
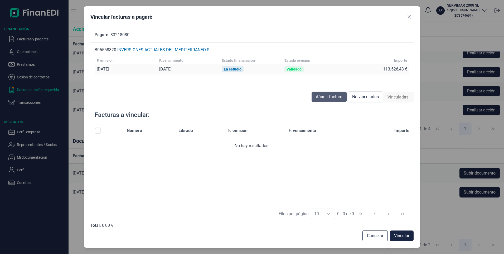
click at [332, 97] on span "Añadir factura" at bounding box center [329, 97] width 27 height 6
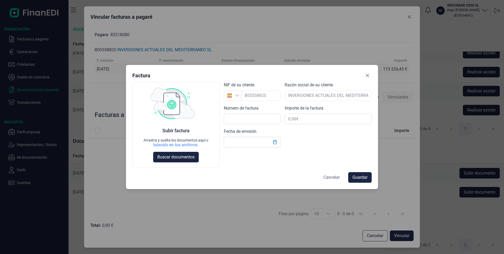
click at [331, 177] on span "Cancelar" at bounding box center [332, 177] width 16 height 6
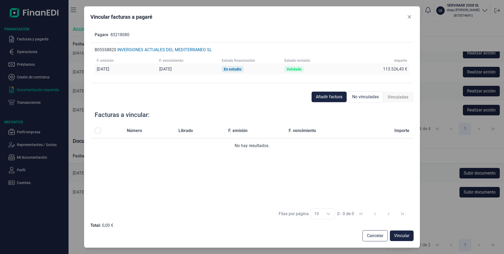
click at [370, 96] on span "No vinculadas" at bounding box center [365, 97] width 27 height 6
click at [359, 98] on span "No vinculadas" at bounding box center [365, 97] width 27 height 6
click at [403, 95] on span "Vinculadas" at bounding box center [398, 97] width 21 height 6
click at [365, 98] on span "No vinculadas" at bounding box center [365, 97] width 27 height 6
click at [397, 95] on span "Vinculadas" at bounding box center [398, 97] width 21 height 6
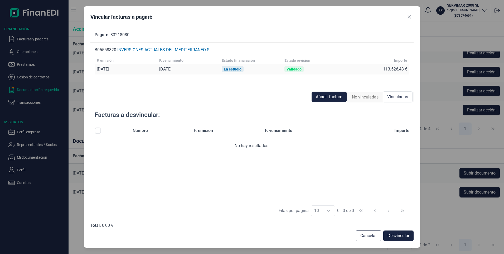
click at [368, 96] on span "No vinculadas" at bounding box center [365, 97] width 27 height 6
click at [393, 96] on span "Vinculadas" at bounding box center [398, 97] width 21 height 6
click at [336, 97] on span "Añadir factura" at bounding box center [329, 97] width 27 height 6
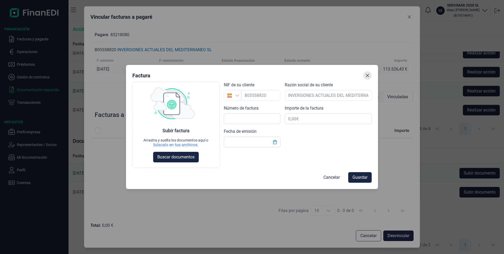
click at [367, 77] on icon "Close" at bounding box center [367, 75] width 3 height 3
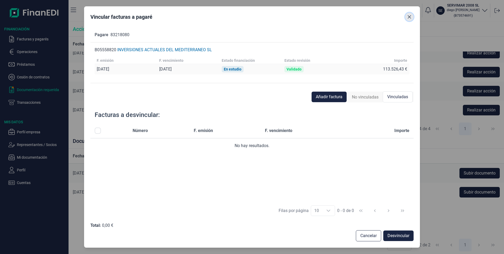
click at [412, 15] on button "Close" at bounding box center [409, 17] width 8 height 8
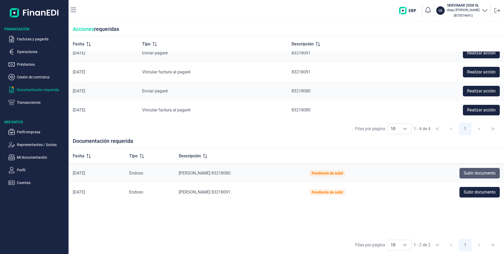
click at [480, 172] on span "Subir documento" at bounding box center [480, 173] width 32 height 6
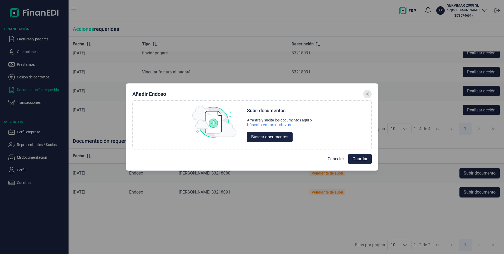
click at [368, 94] on icon "Close" at bounding box center [367, 93] width 3 height 3
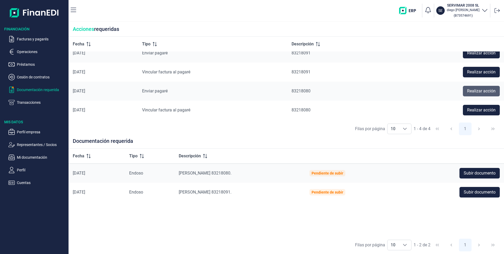
click at [482, 90] on span "Realizar acción" at bounding box center [481, 91] width 28 height 6
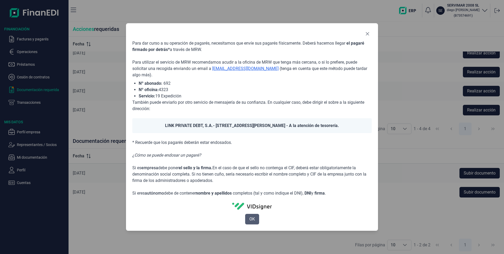
click at [253, 220] on span "OK" at bounding box center [253, 219] width 6 height 6
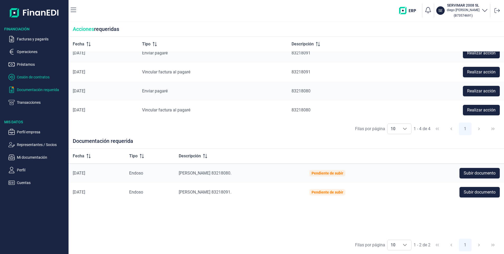
click at [19, 77] on p "Cesión de contratos" at bounding box center [42, 77] width 50 height 6
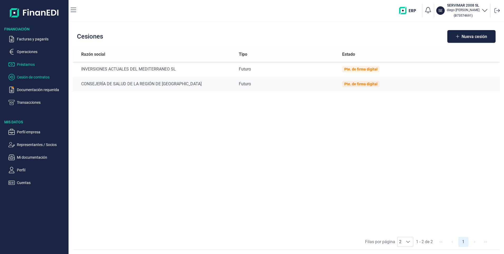
click at [25, 62] on p "Préstamos" at bounding box center [42, 64] width 50 height 6
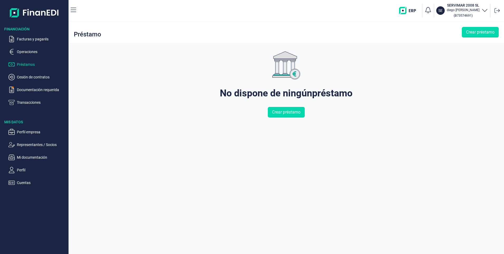
click at [481, 33] on span "Crear préstamo" at bounding box center [480, 32] width 28 height 6
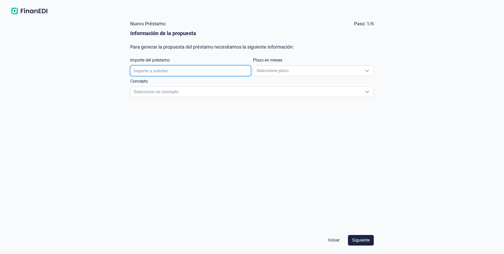
click at [188, 74] on input "text" at bounding box center [190, 70] width 121 height 11
click at [310, 71] on span "Seleccione plazo" at bounding box center [308, 71] width 108 height 10
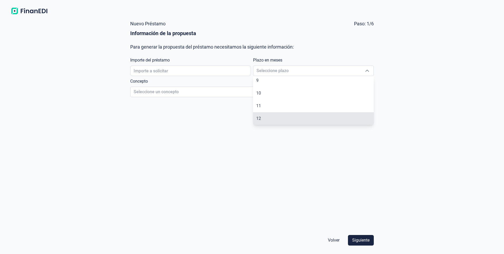
click at [275, 117] on li "12" at bounding box center [313, 118] width 121 height 13
type input "12"
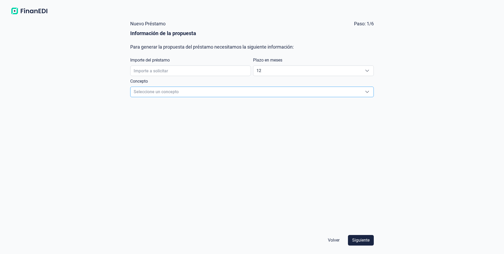
click at [154, 93] on span "Seleccione un concepto" at bounding box center [246, 92] width 231 height 10
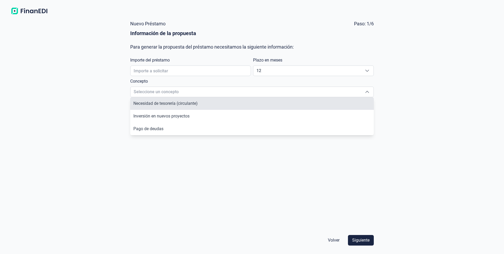
click at [222, 104] on li "Necesidad de tesorería (circulante)" at bounding box center [252, 103] width 244 height 13
type input "Necesidad de tesorería (circulante)"
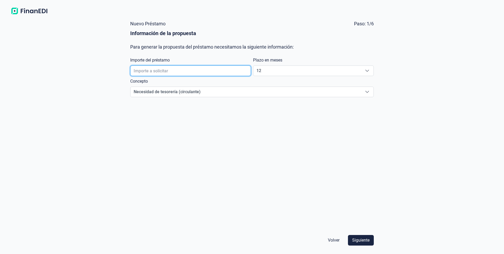
click at [161, 73] on input "text" at bounding box center [190, 70] width 121 height 11
type input "500.000,00 €"
click at [358, 192] on form "Nuevo Préstamo Paso: 1/6 Información de la propuesta Para generar la propuesta …" at bounding box center [252, 133] width 252 height 233
click at [366, 236] on button "Siguiente" at bounding box center [361, 240] width 26 height 11
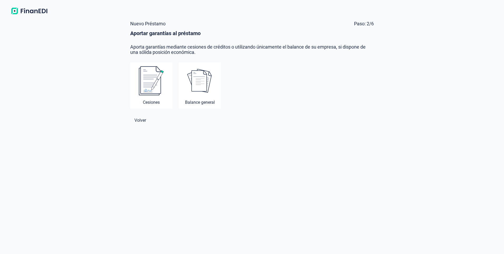
click at [149, 81] on img at bounding box center [151, 81] width 25 height 30
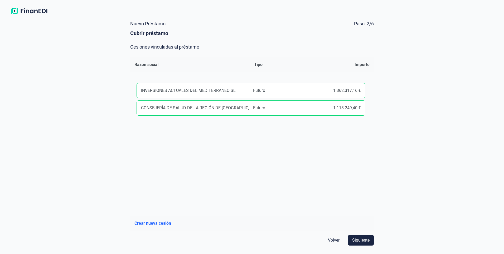
click at [348, 93] on div "1.362.317,16 €" at bounding box center [335, 90] width 52 height 6
click at [367, 242] on span "Siguiente" at bounding box center [360, 240] width 17 height 6
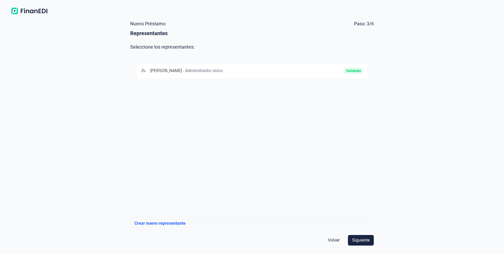
click at [300, 68] on div "Validado" at bounding box center [326, 71] width 74 height 6
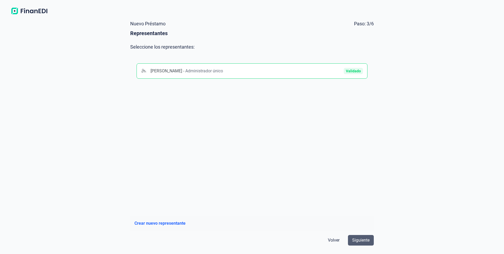
click at [361, 239] on span "Siguiente" at bounding box center [360, 240] width 17 height 6
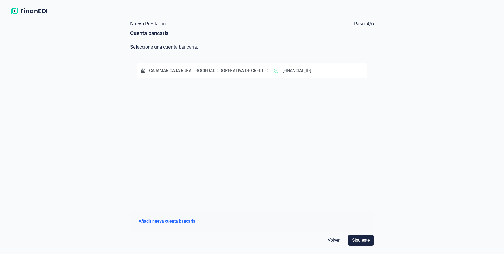
click at [258, 69] on span "CAJAMAR CAJA RURAL, SOCIEDAD COOPERATIVA DE CRÉDITO" at bounding box center [208, 70] width 119 height 5
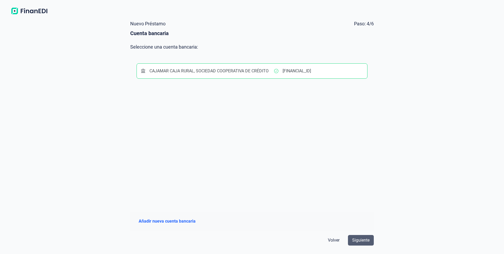
click at [361, 239] on span "Siguiente" at bounding box center [360, 240] width 17 height 6
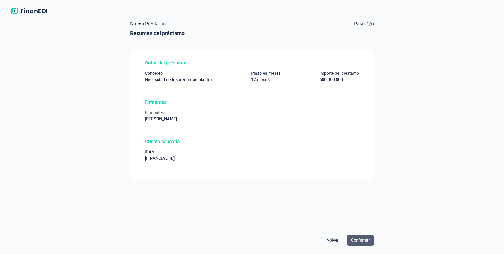
click at [359, 238] on span "Confirmar" at bounding box center [360, 240] width 18 height 6
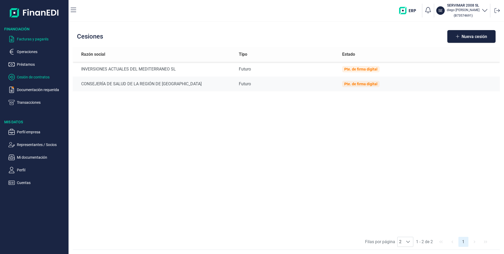
click at [28, 40] on p "Facturas y pagarés" at bounding box center [42, 39] width 50 height 6
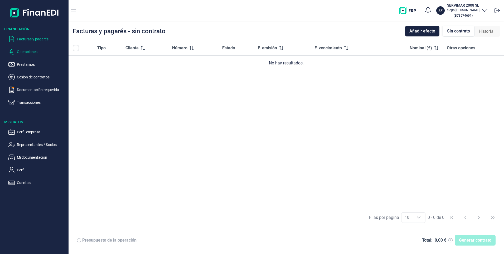
click at [27, 50] on p "Operaciones" at bounding box center [42, 52] width 50 height 6
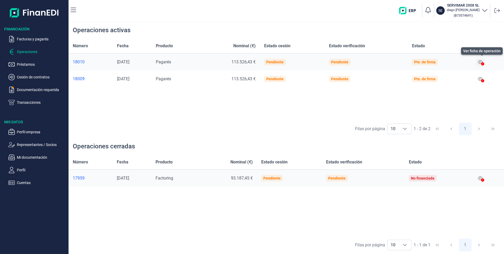
click at [481, 61] on icon at bounding box center [480, 62] width 5 height 4
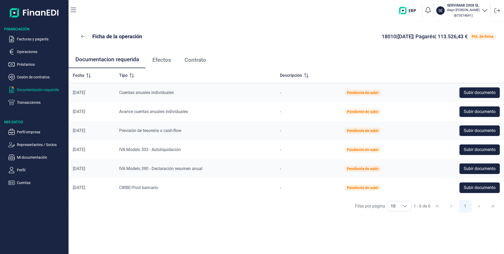
click at [45, 90] on p "Documentación requerida" at bounding box center [42, 90] width 50 height 6
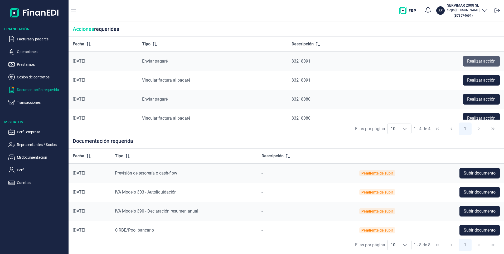
click at [472, 61] on span "Realizar acción" at bounding box center [481, 61] width 28 height 6
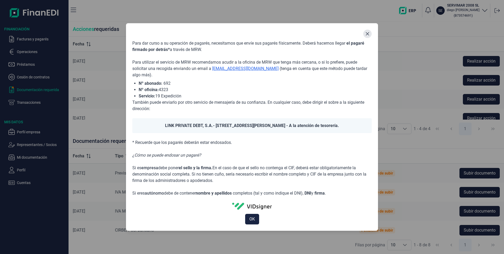
click at [367, 34] on icon "Close" at bounding box center [368, 34] width 4 height 4
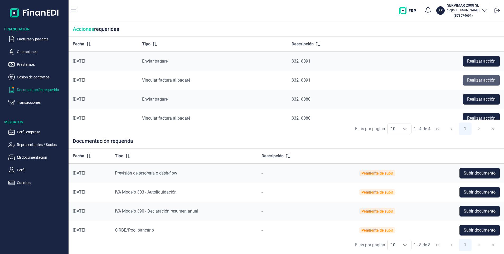
click at [474, 83] on span "Realizar acción" at bounding box center [481, 80] width 28 height 6
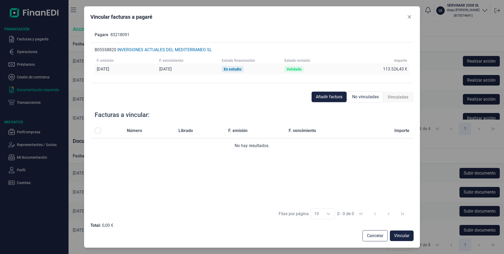
drag, startPoint x: 410, startPoint y: 15, endPoint x: 417, endPoint y: 29, distance: 15.6
click at [411, 15] on icon "Close" at bounding box center [410, 17] width 4 height 4
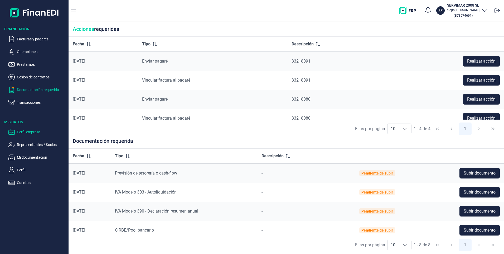
click at [30, 132] on p "Perfil empresa" at bounding box center [42, 132] width 50 height 6
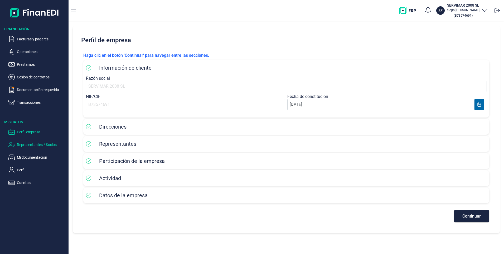
click at [28, 143] on p "Representantes / Socios" at bounding box center [42, 144] width 50 height 6
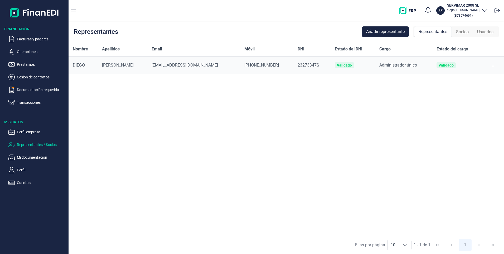
click at [30, 153] on ul "Perfil empresa Representantes / Socios Mi documentación Perfil Cuentas" at bounding box center [34, 155] width 69 height 61
click at [31, 158] on p "Mi documentación" at bounding box center [42, 157] width 50 height 6
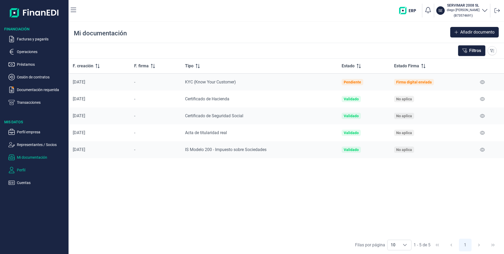
click at [22, 167] on p "Perfil" at bounding box center [42, 170] width 50 height 6
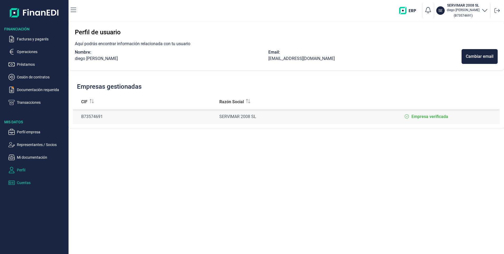
click at [21, 182] on p "Cuentas" at bounding box center [42, 182] width 50 height 6
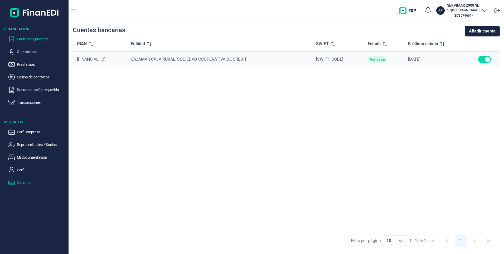
click at [34, 39] on p "Facturas y pagarés" at bounding box center [42, 39] width 50 height 6
